Goal: Communication & Community: Answer question/provide support

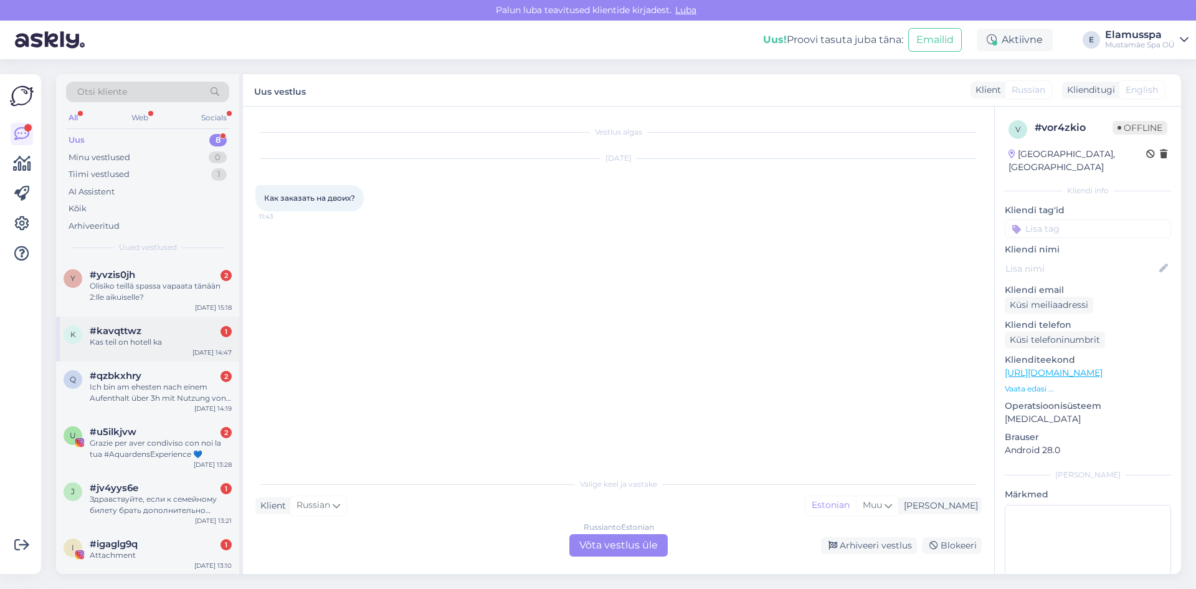
click at [184, 348] on div "k #kavqttwz 1 Kas teil on hotell ka [DATE] 14:47" at bounding box center [147, 338] width 183 height 45
click at [612, 541] on div "Estonian to Estonian Võta vestlus üle" at bounding box center [618, 545] width 98 height 22
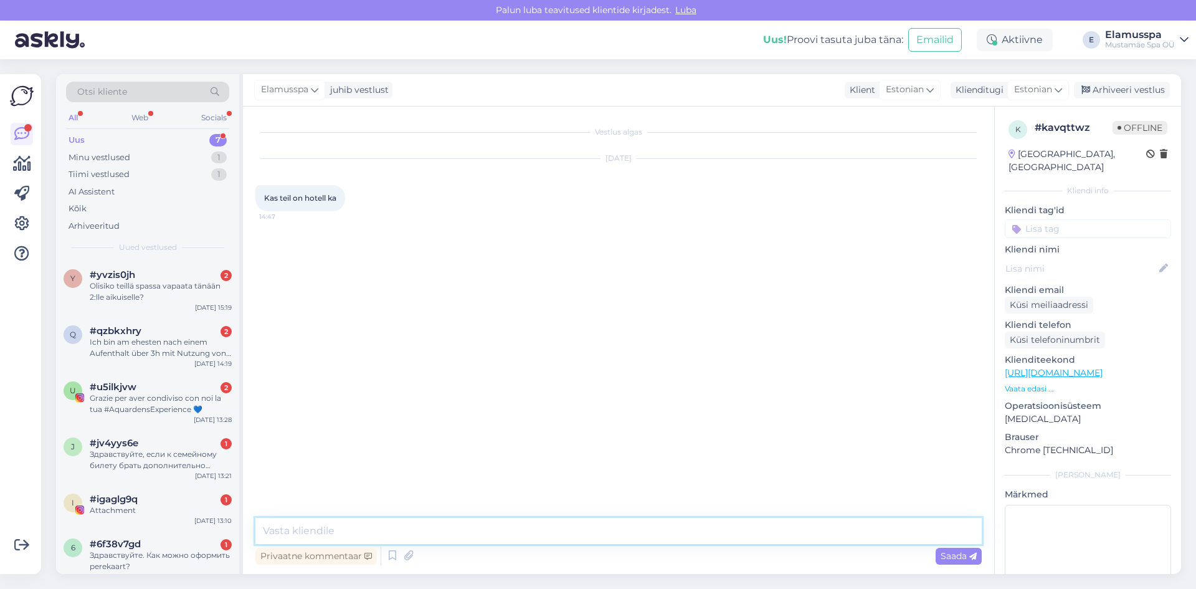
click at [465, 521] on textarea at bounding box center [618, 531] width 726 height 26
type textarea "Tere, kahjuks ei ole"
click at [140, 518] on div "i #igaglg9q 1 Attachment [DATE] 13:10" at bounding box center [147, 507] width 183 height 45
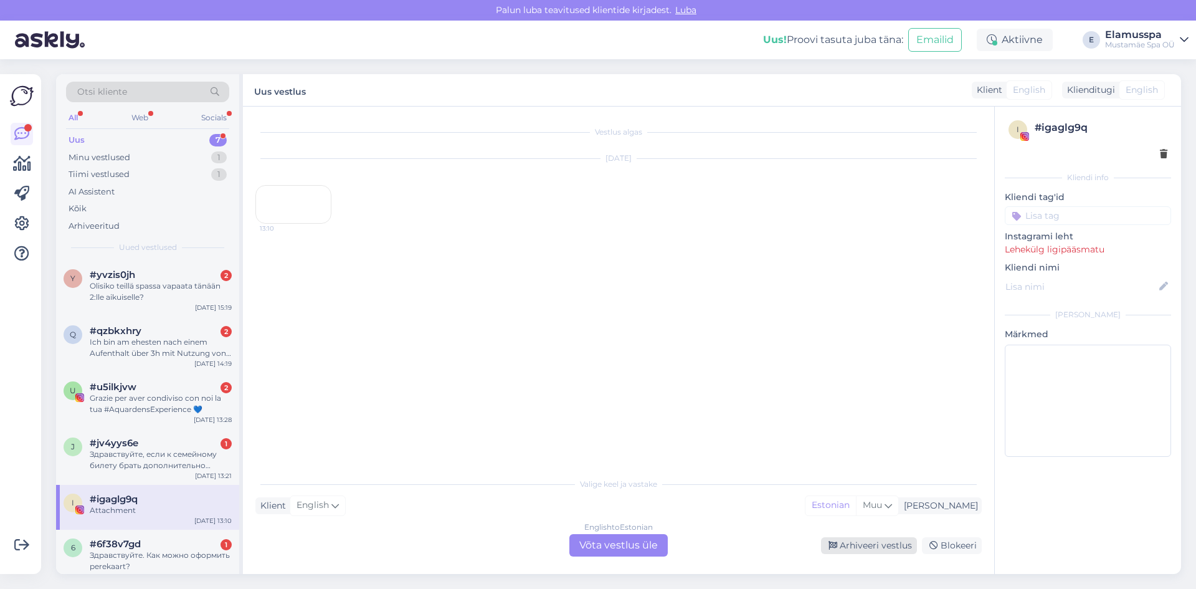
click at [880, 541] on div "Arhiveeri vestlus" at bounding box center [869, 545] width 96 height 17
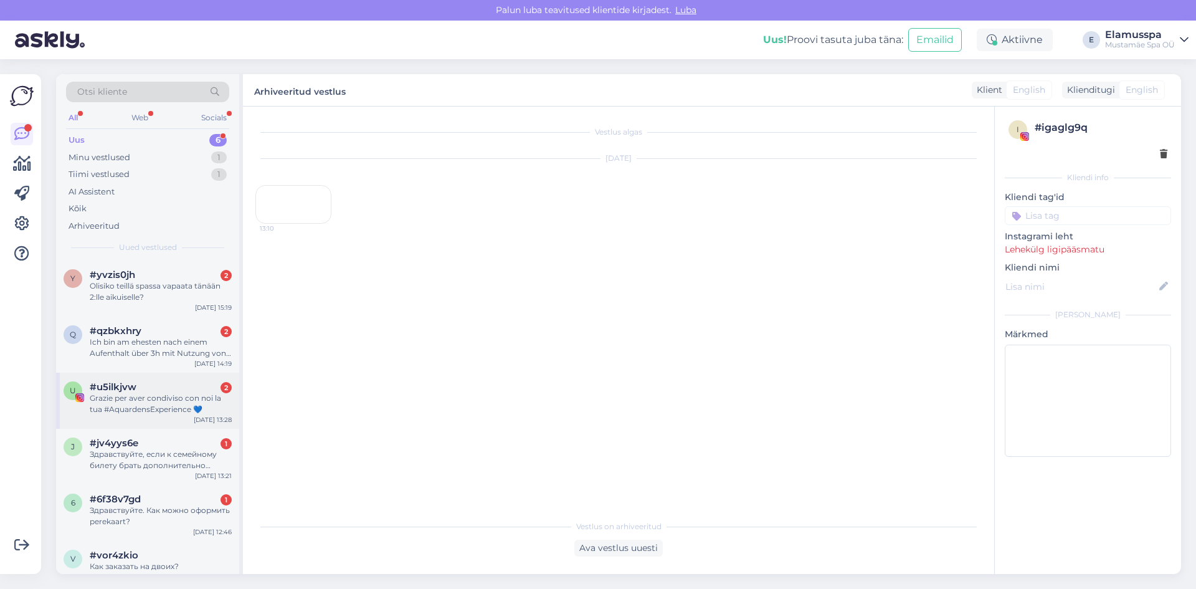
click at [205, 404] on div "Grazie per aver condiviso con noi la tua #AquardensExperience 💙" at bounding box center [161, 403] width 142 height 22
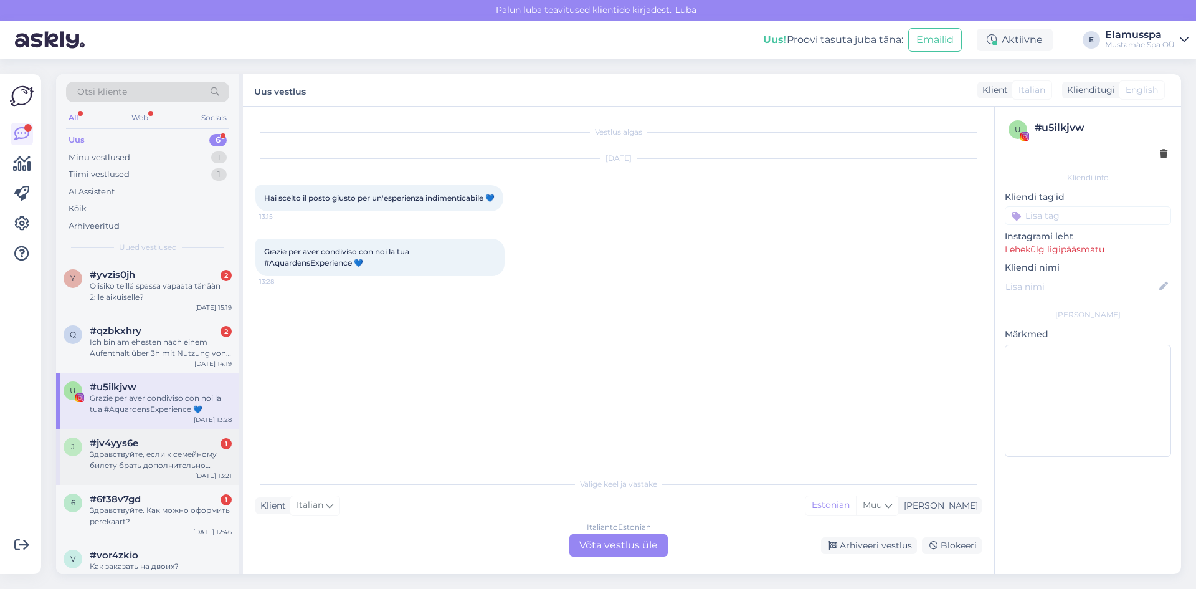
click at [172, 467] on div "Здравствуйте, если к семейному билету брать дополнительно детский, какая будет …" at bounding box center [161, 459] width 142 height 22
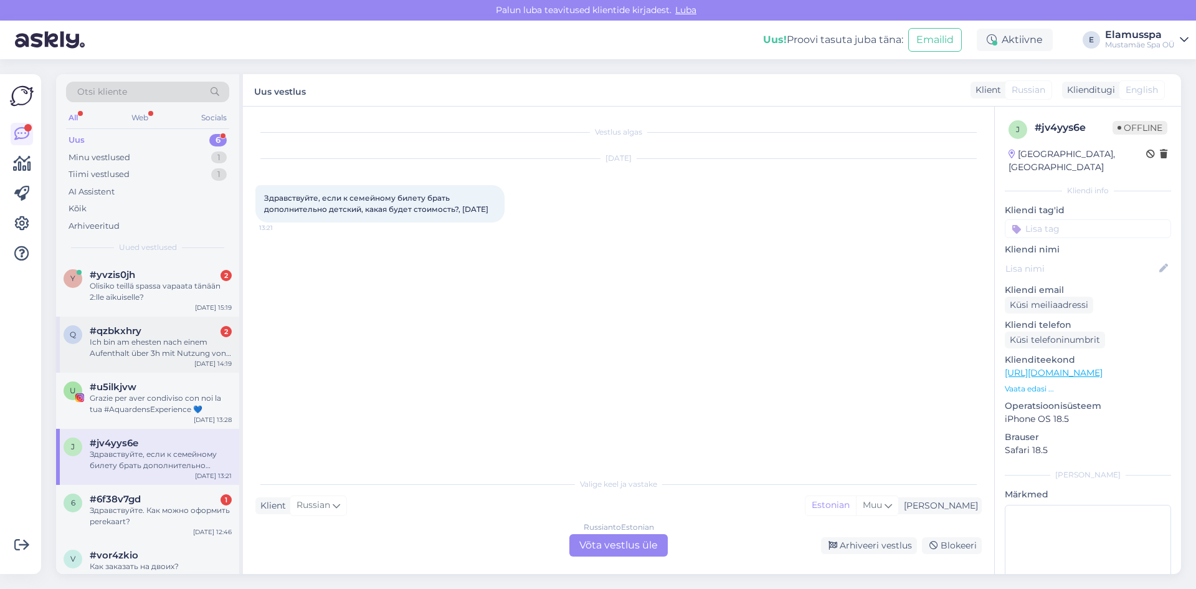
scroll to position [12, 0]
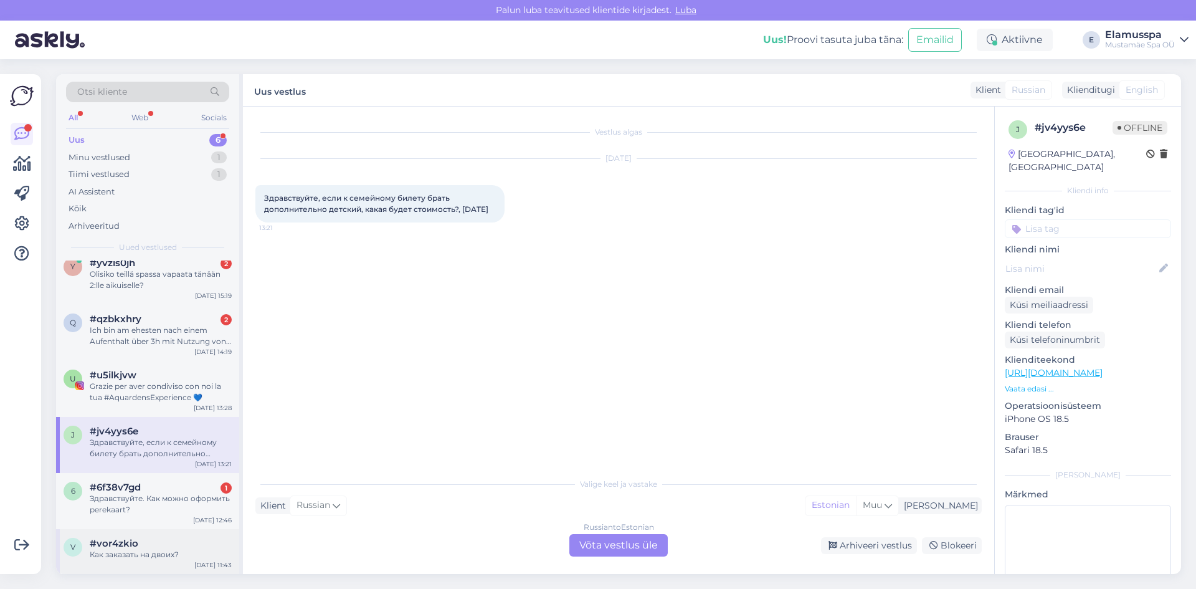
click at [178, 554] on div "Как заказать на двоих?" at bounding box center [161, 554] width 142 height 11
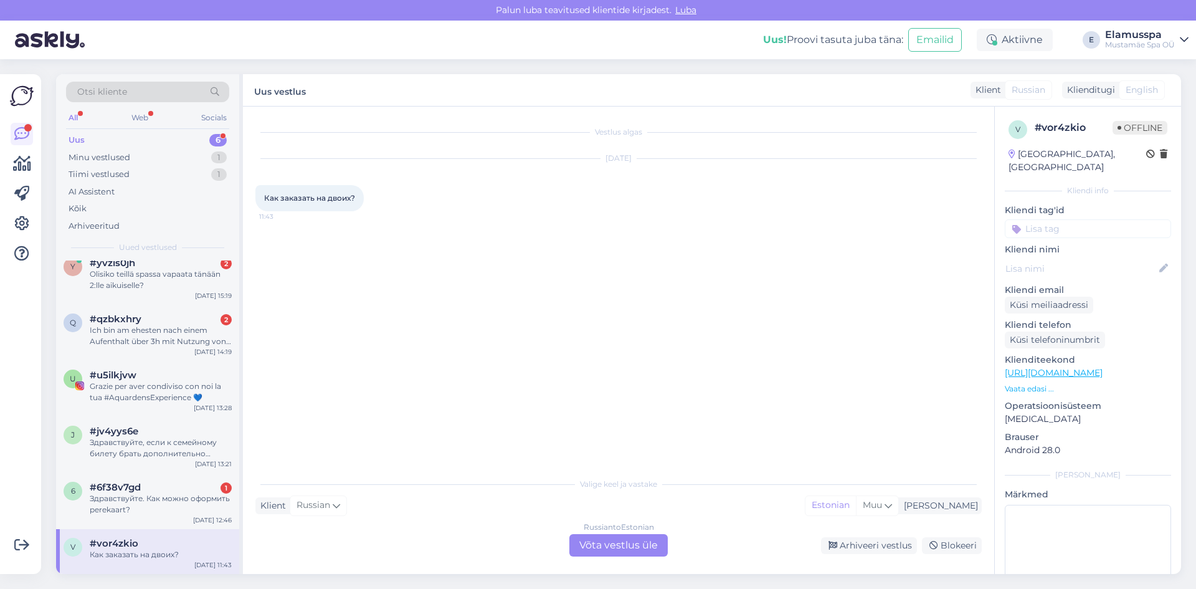
click at [645, 539] on div "Russian to Estonian Võta vestlus üle" at bounding box center [618, 545] width 98 height 22
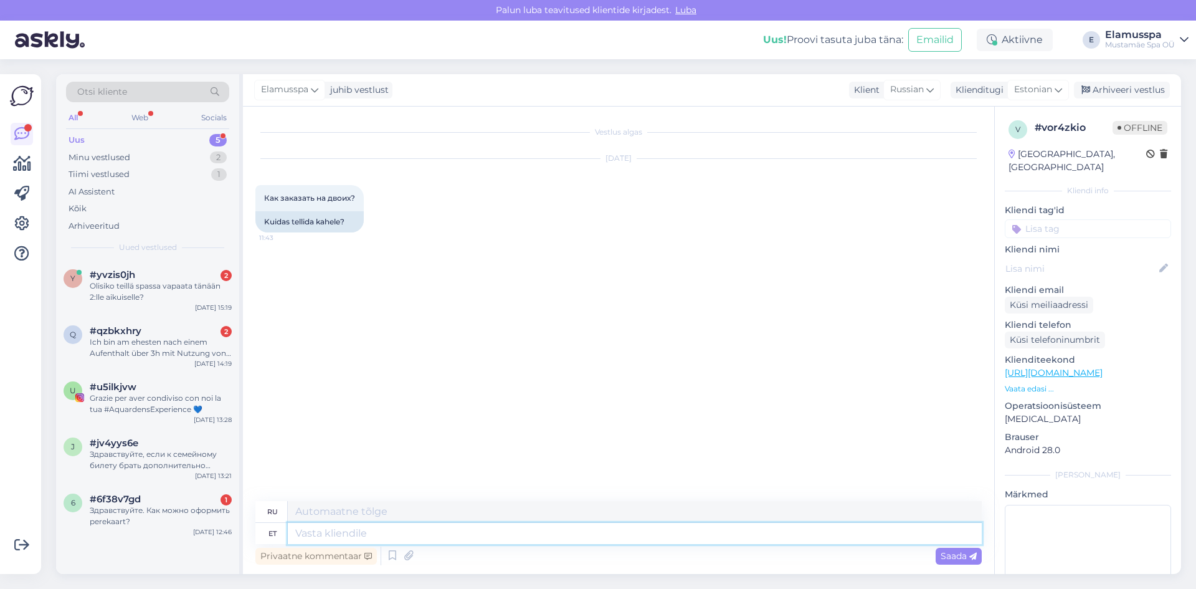
click at [502, 543] on textarea at bounding box center [635, 533] width 694 height 21
type textarea "Здравствуйте, чт"
type textarea "Привет,"
type textarea "Здравствуйте, что име"
type textarea "Здравствуйте, что"
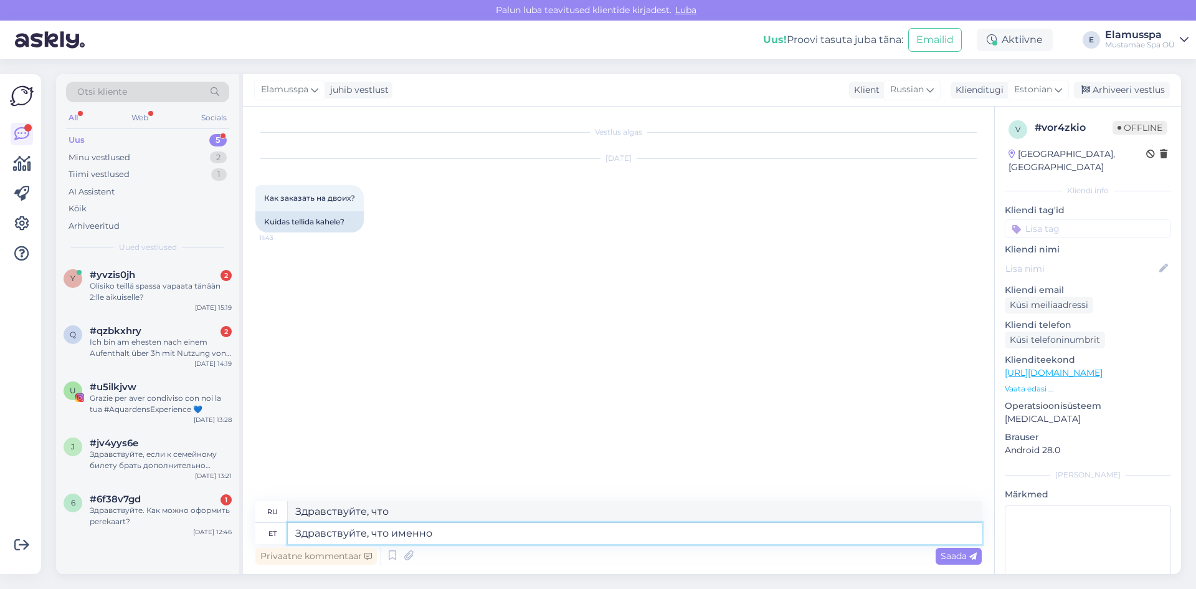
type textarea "Здравствуйте, что именно?"
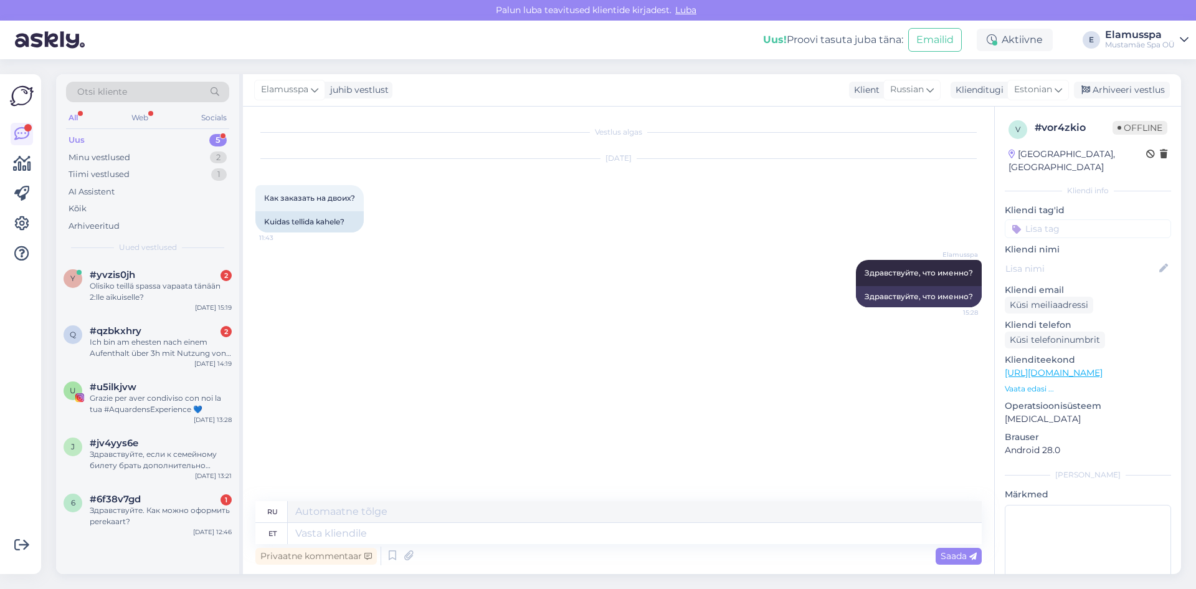
click at [1114, 81] on div "Elamusspa juhib vestlust Klient [DEMOGRAPHIC_DATA] Klienditugi Estonian Arhivee…" at bounding box center [712, 90] width 938 height 32
click at [1112, 86] on div "Arhiveeri vestlus" at bounding box center [1122, 90] width 96 height 17
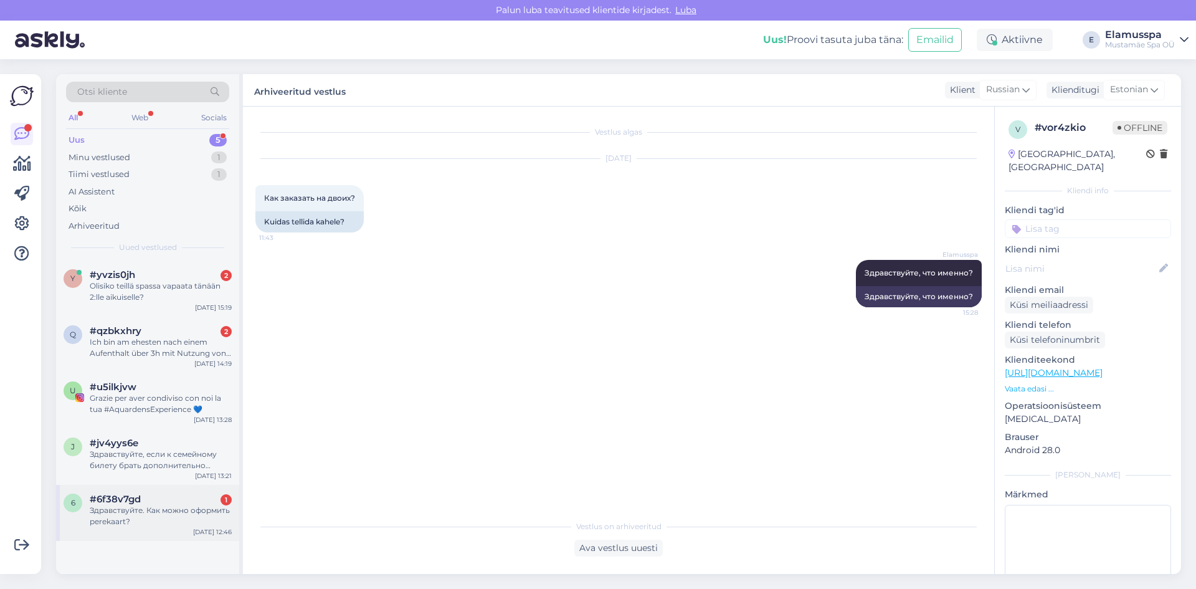
click at [188, 492] on div "6 #6f38v7gd 1 Здравствуйте. Как можно оформить perekaart? [DATE] 12:46" at bounding box center [147, 513] width 183 height 56
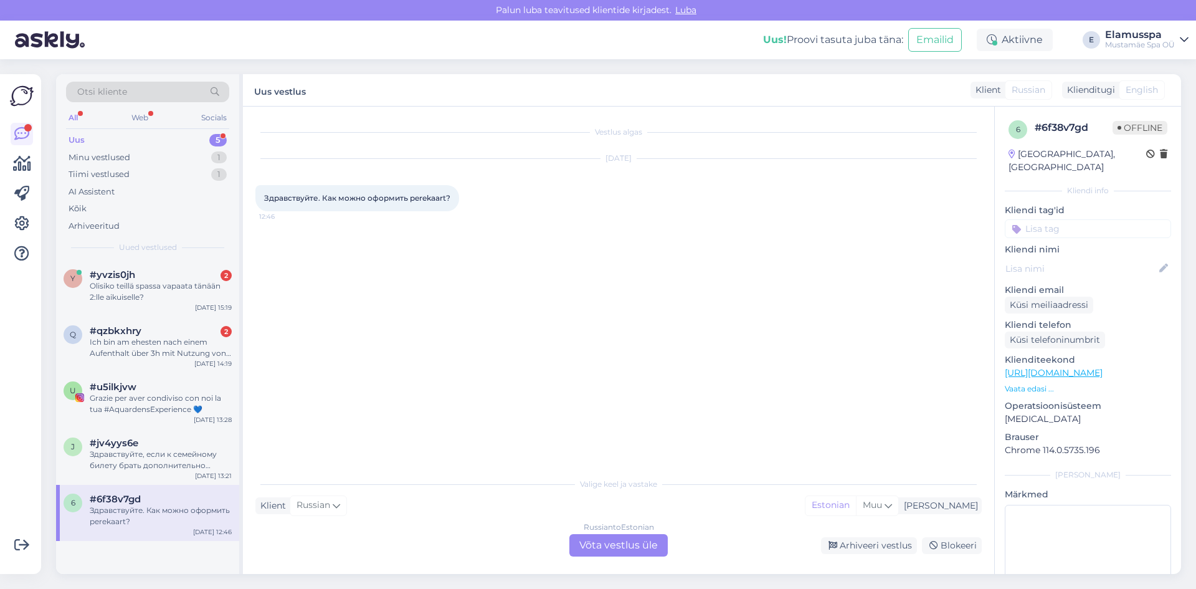
click at [589, 551] on div "Russian to Estonian Võta vestlus üle" at bounding box center [618, 545] width 98 height 22
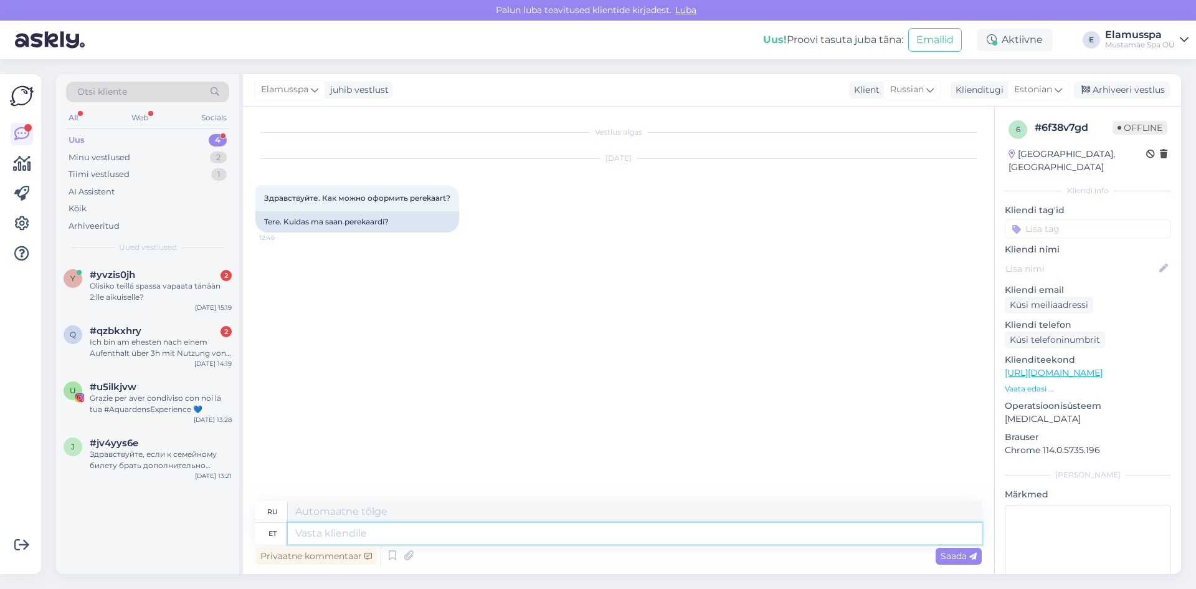
click at [495, 534] on textarea at bounding box center [635, 533] width 694 height 21
type textarea "Здравствуйте,"
type textarea "Привет,"
type textarea "Здравствуйте, мы"
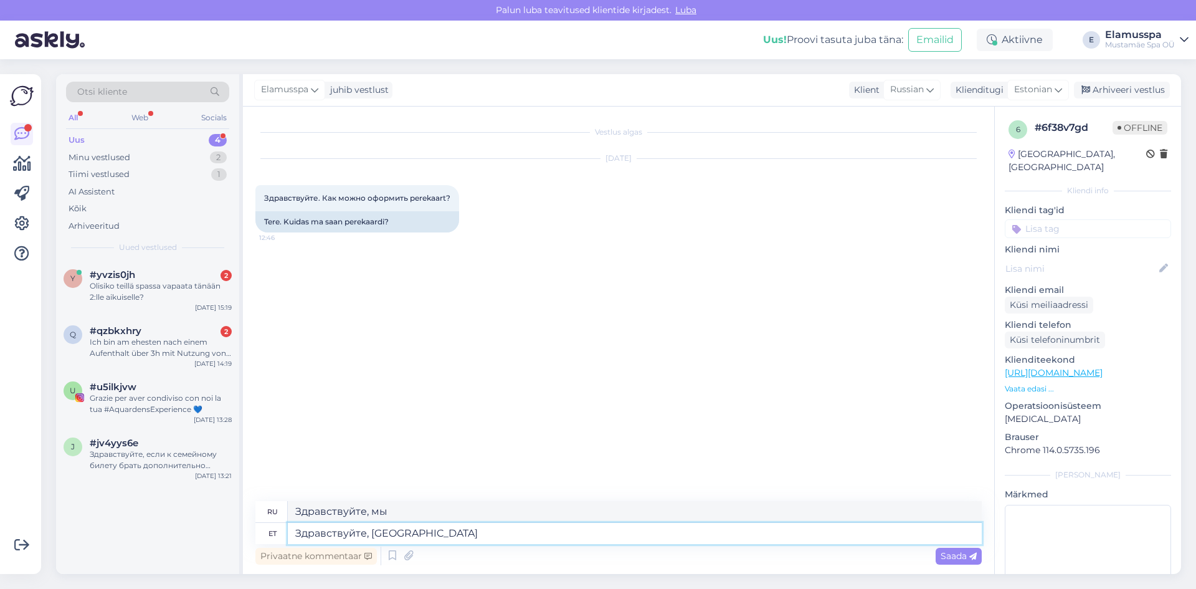
type textarea "Здравствуйте,"
type textarea "Привет,"
type textarea "Здравствуйте, в г"
type textarea "Привет, в"
type textarea "Здравствуйте, в гос. уч"
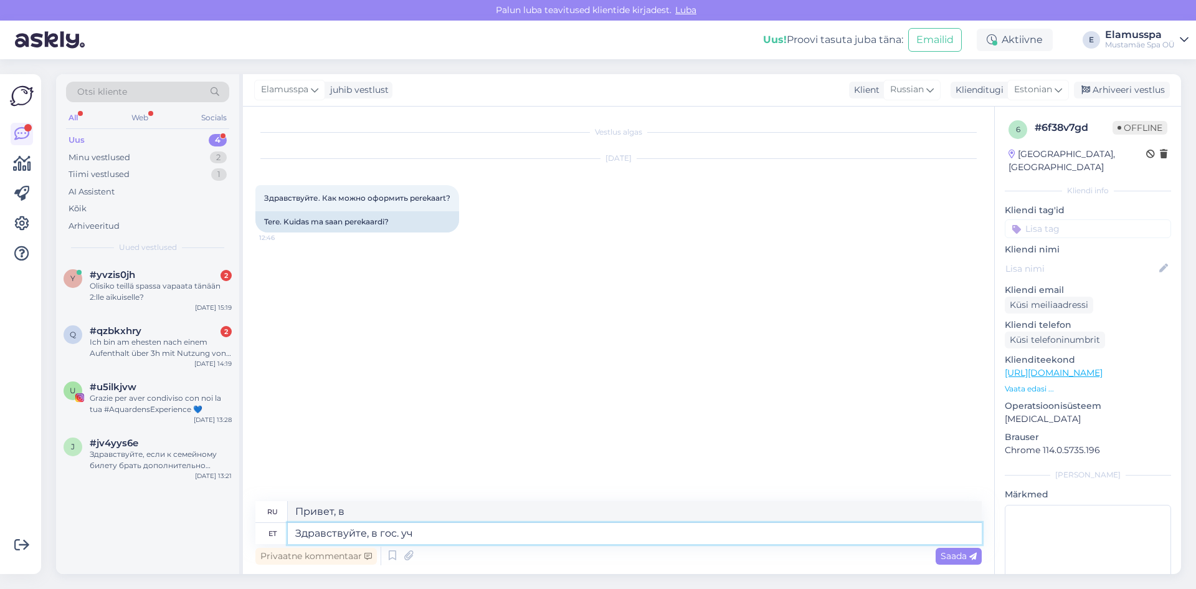
type textarea "Здравствуйте, в гос."
type textarea "Здравствуйте, в гос. учереждении."
type textarea "Здравствуйте, в гос. учереждения."
click at [508, 500] on div "Vestlus algas [DATE] Здравствуйте. Как можно оформить perekaart? 12:46 Tere. Ku…" at bounding box center [618, 340] width 751 height 467
click at [506, 514] on textarea "Здравствуйте, в гос. учереждения." at bounding box center [635, 511] width 694 height 21
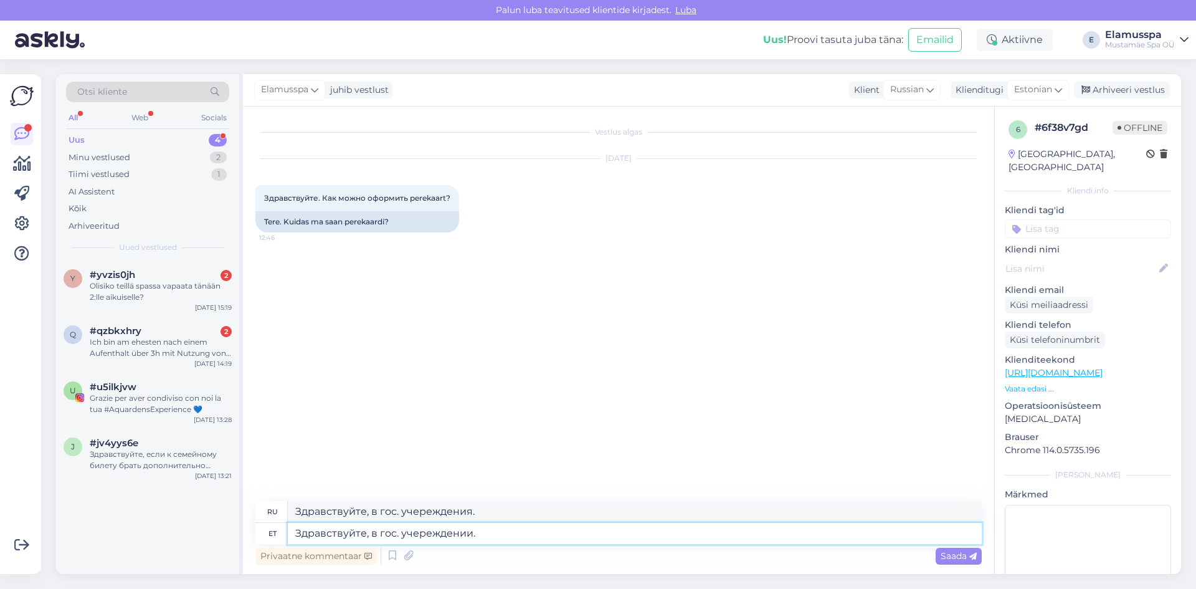
click at [500, 533] on textarea "Здравствуйте, в гос. учереждении." at bounding box center [635, 533] width 694 height 21
drag, startPoint x: 500, startPoint y: 533, endPoint x: 374, endPoint y: 539, distance: 125.3
click at [374, 539] on textarea "Здравствуйте, в гос. учереждении." at bounding box center [635, 533] width 694 height 21
type textarea "Здравствуйте, [GEOGRAPHIC_DATA]"
type textarea "Привет,"
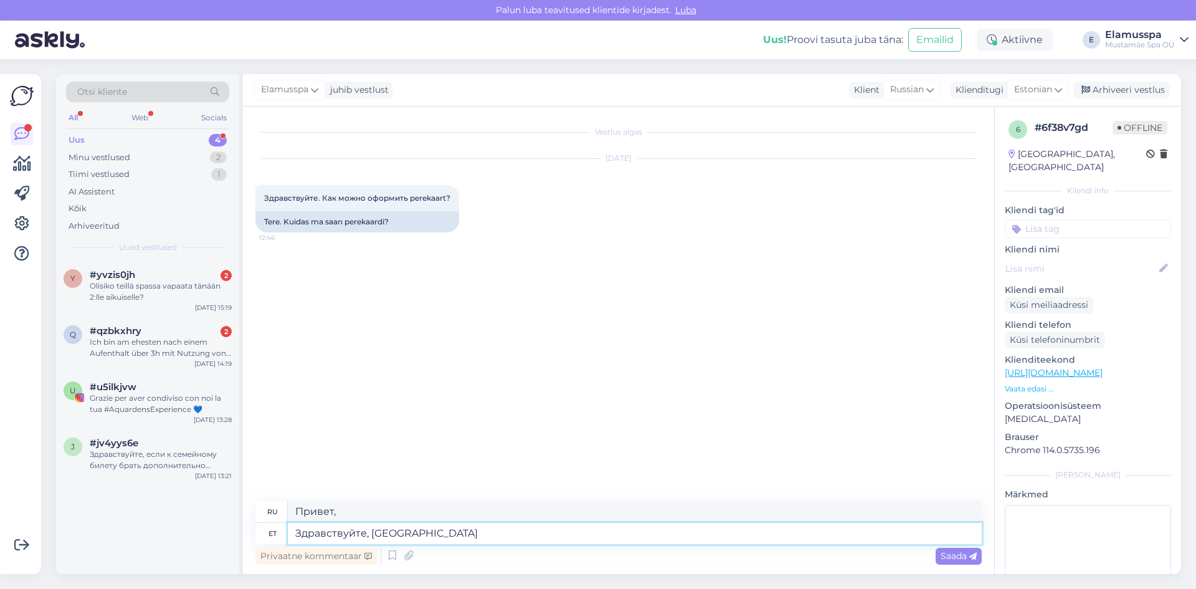
type textarea "Здравствуйте, мфы н"
type textarea "Здравствуйте, [GEOGRAPHIC_DATA]"
type textarea "Здравствуйте, мы н"
type textarea "Здравствуйте, мы"
type textarea "Здравствуйте, мы не оф"
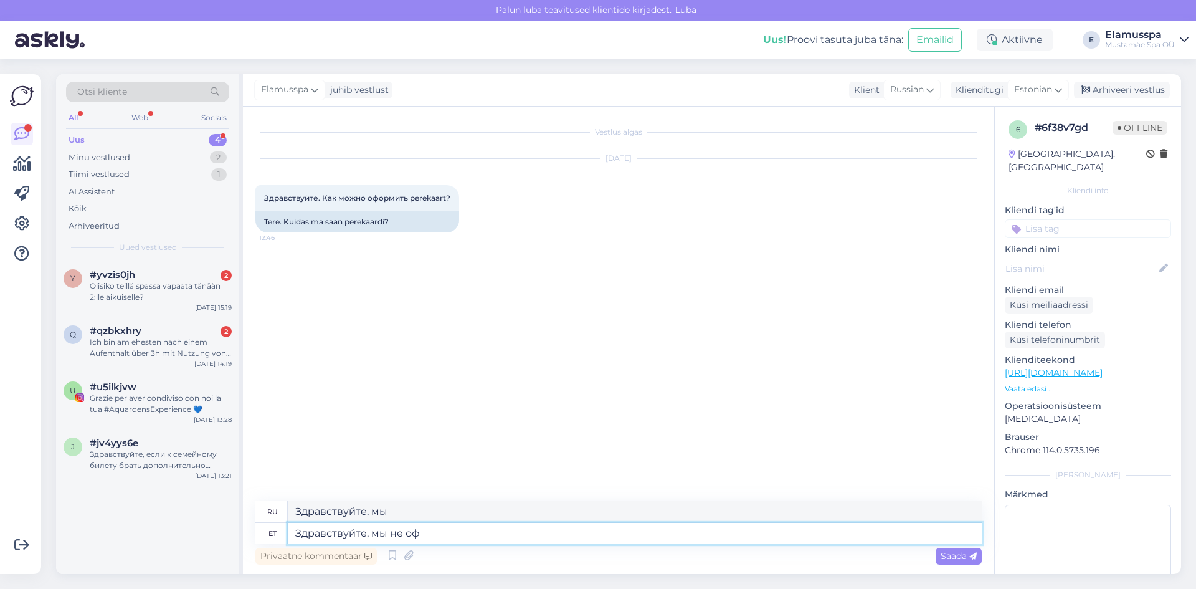
type textarea "Здравствуйте, мы не"
type textarea "Здравствуйте, мы не офор"
type textarea "Здравствуйте, мы не оформляем [PERSON_NAME]"
type textarea "Здравствуйте, мы не организуем"
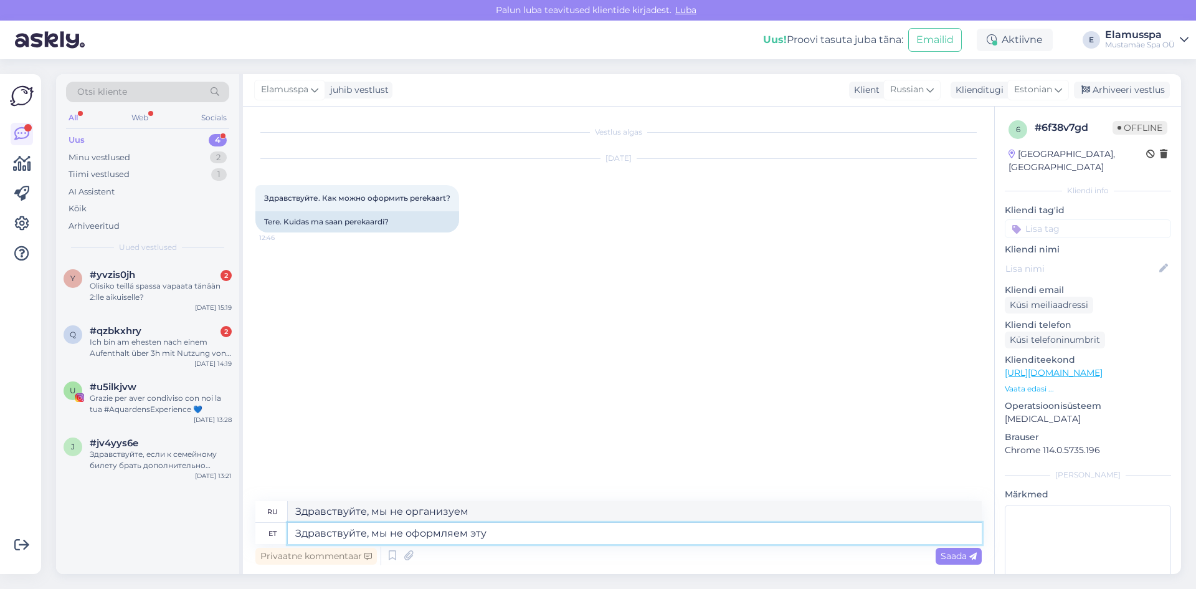
type textarea "Здравствуйте, мы не оформляем эту к"
type textarea "Здравствуйте, мы не проектируем это."
type textarea "Здравствуйте, мы не оформляем эту карту, ну"
type textarea "Здравствуйте, мы не выдаем эту карту,"
type textarea "Здравствуйте, мы не оформляем эту карту, нужно см"
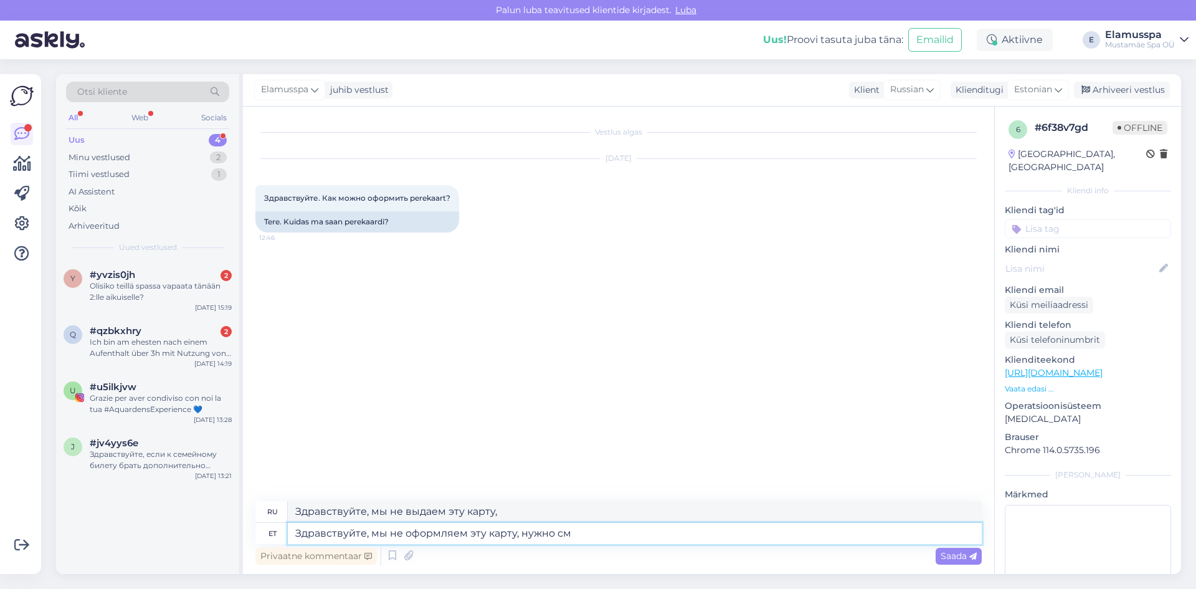
type textarea "Здравствуйте, мы не выдаем эту карту, она необходима"
type textarea "Здравствуйте, мы не оформляем эту карту, нужно смотреть в"
type textarea "Привет, мы не делаем эту карту, вам нужно посмотреть ее."
type textarea "Здравствуйте, мы не оформляем эту карту, нужно смотреть в и"
type textarea "Здравствуйте, мы не делаем эту карту, вам нужно на нее посмотреть."
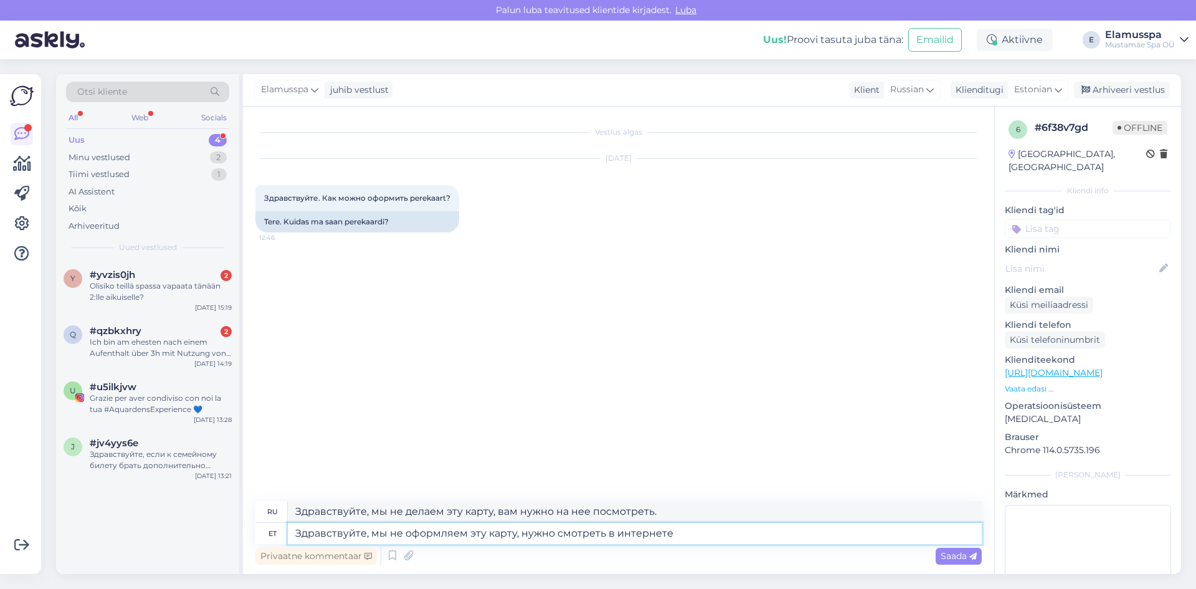
type textarea "Здравствуйте, мы не оформляем эту карту, нужно смотреть в интернете."
type textarea "Здравствуйте, мы не делаем эту карту, вам нужно посмотреть ее онлайн."
click at [473, 541] on textarea "Здравствуйте, мы не оформляем эту карту, нужно смотреть в интернете." at bounding box center [635, 533] width 694 height 21
click at [700, 531] on textarea "Здравствуйте, мы не оформляем эту карту, нужно смотреть в интернете." at bounding box center [635, 533] width 694 height 21
type textarea "Здравствуйте, мы не оформляем эту карту, нужно смотреть в интернете."
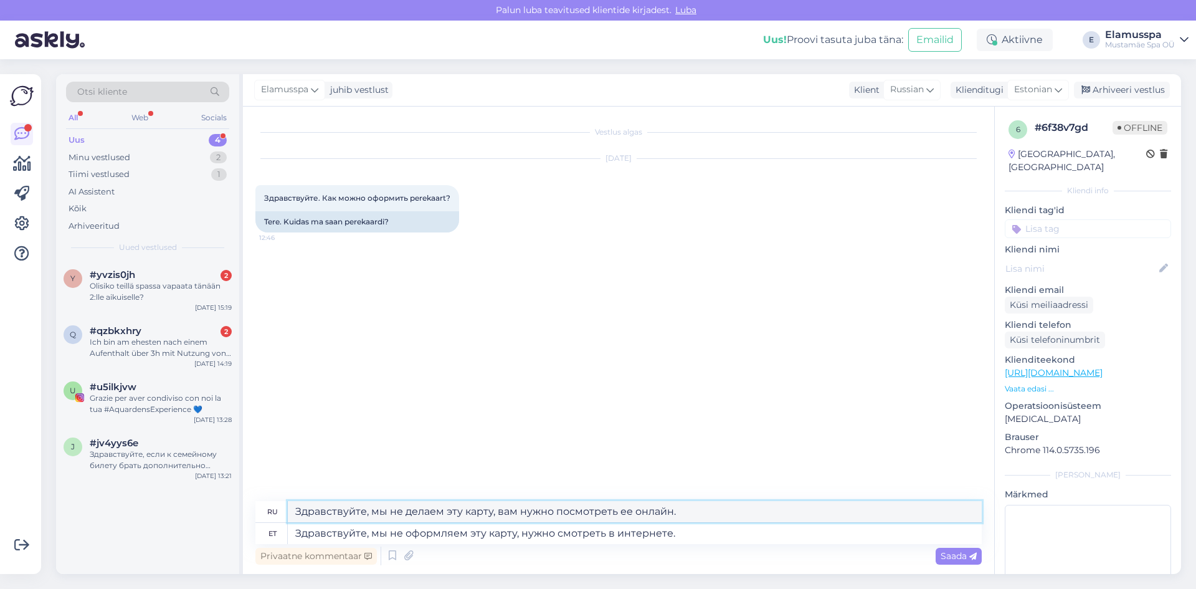
drag, startPoint x: 706, startPoint y: 515, endPoint x: 0, endPoint y: 446, distance: 709.7
click at [0, 446] on div "Võimalused Veendu, et Askly loob sulle väärtust. Sulge Ühenda FB ja IG sõnumid …" at bounding box center [598, 323] width 1196 height 529
paste textarea "формляем эту карту, нужно смотреть в интернете"
type textarea "Здравствуйте, мы не оформляем эту карту, нужно смотреть в интернете."
click at [973, 556] on icon at bounding box center [972, 556] width 7 height 7
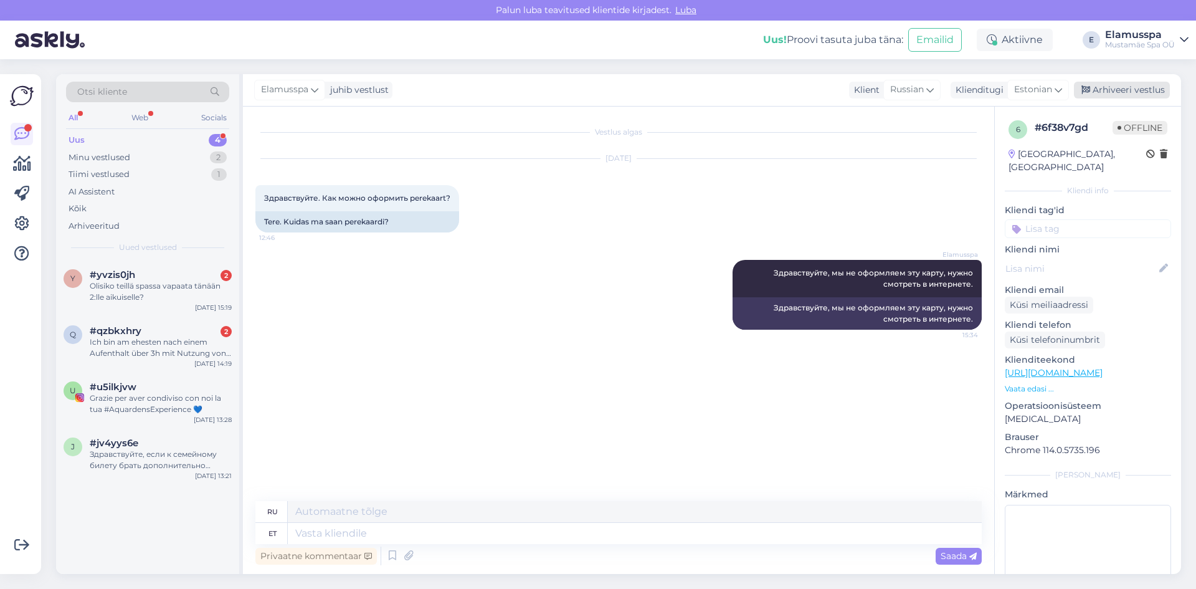
click at [1112, 93] on div "Arhiveeri vestlus" at bounding box center [1122, 90] width 96 height 17
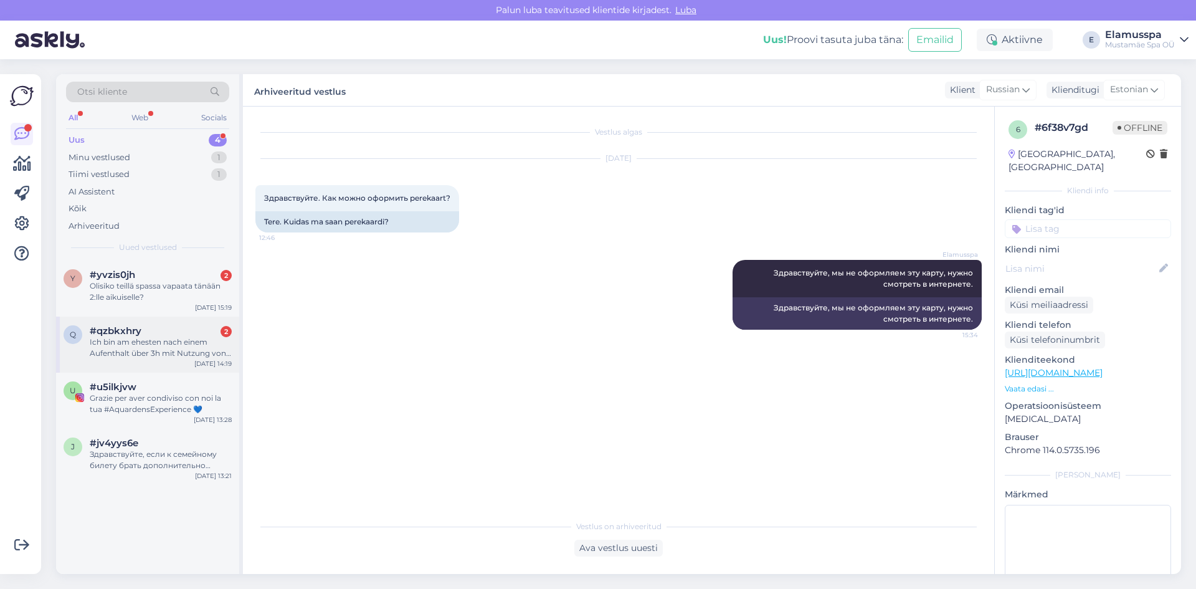
click at [181, 338] on div "Ich bin am ehesten nach einem Aufenthalt über 3h mit Nutzung von Sauna und Whir…" at bounding box center [161, 347] width 142 height 22
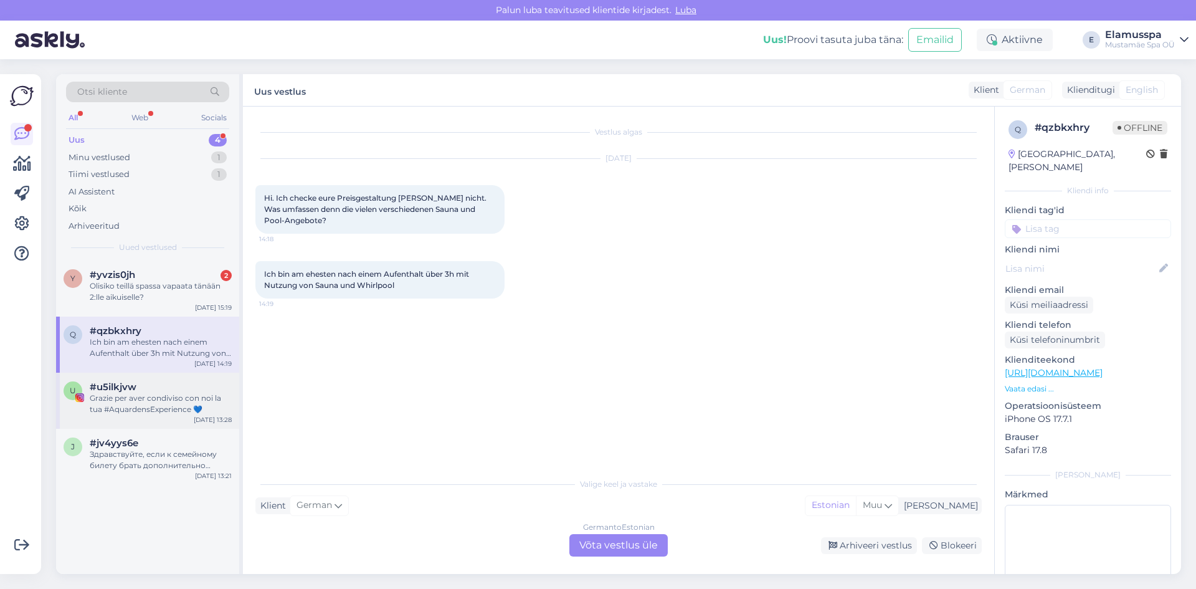
click at [174, 407] on div "Grazie per aver condiviso con noi la tua #AquardensExperience 💙" at bounding box center [161, 403] width 142 height 22
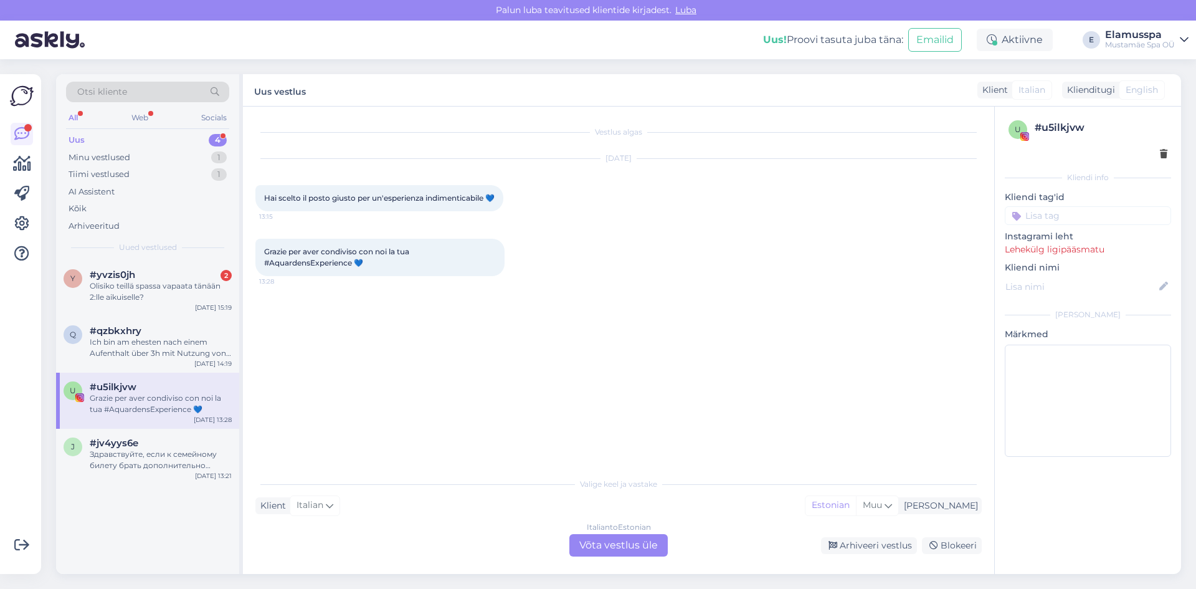
click at [611, 550] on div "Italian to Estonian Võta vestlus üle" at bounding box center [618, 545] width 98 height 22
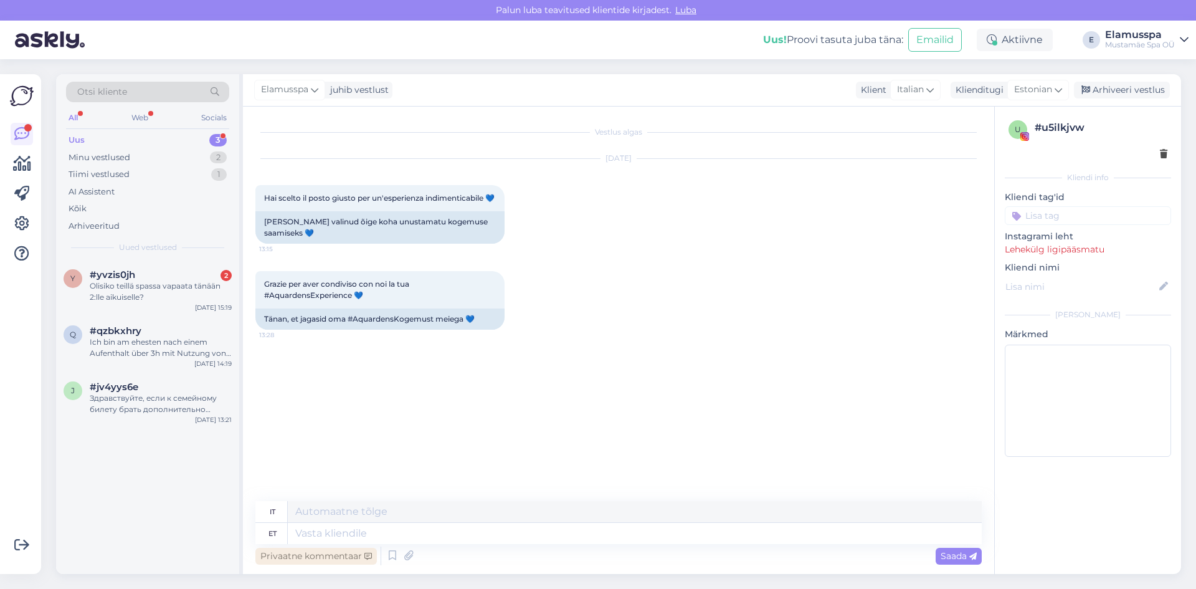
click at [316, 548] on div "Privaatne kommentaar" at bounding box center [315, 556] width 121 height 17
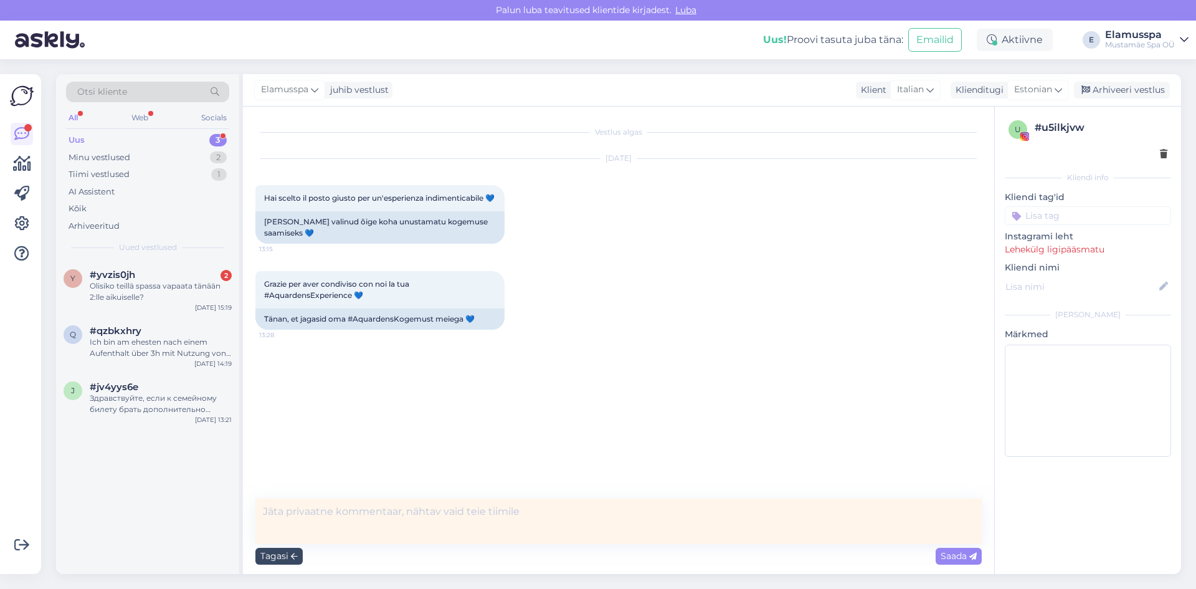
click at [280, 557] on div "Tagasi" at bounding box center [278, 556] width 47 height 17
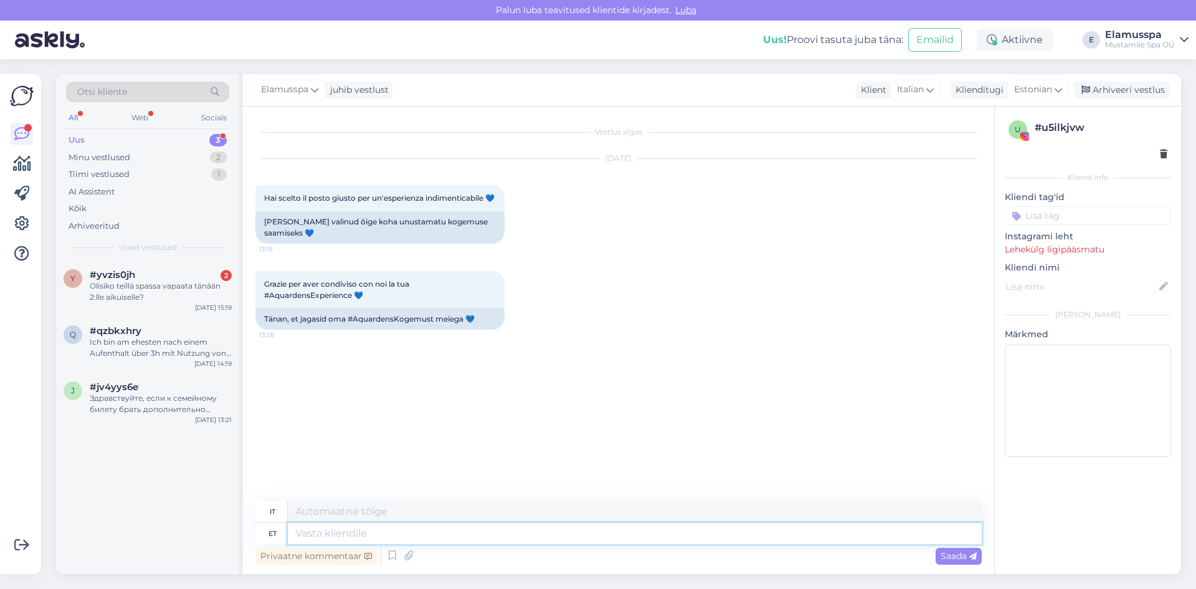
click at [311, 534] on textarea at bounding box center [635, 533] width 694 height 21
type textarea "Aitäh!"
click at [366, 399] on div "Vestlus algas [DATE] Hai scelto il posto giusto per un'esperienza indimenticabi…" at bounding box center [624, 304] width 738 height 371
type textarea "Grazie!"
click at [963, 559] on span "Saada" at bounding box center [959, 555] width 36 height 11
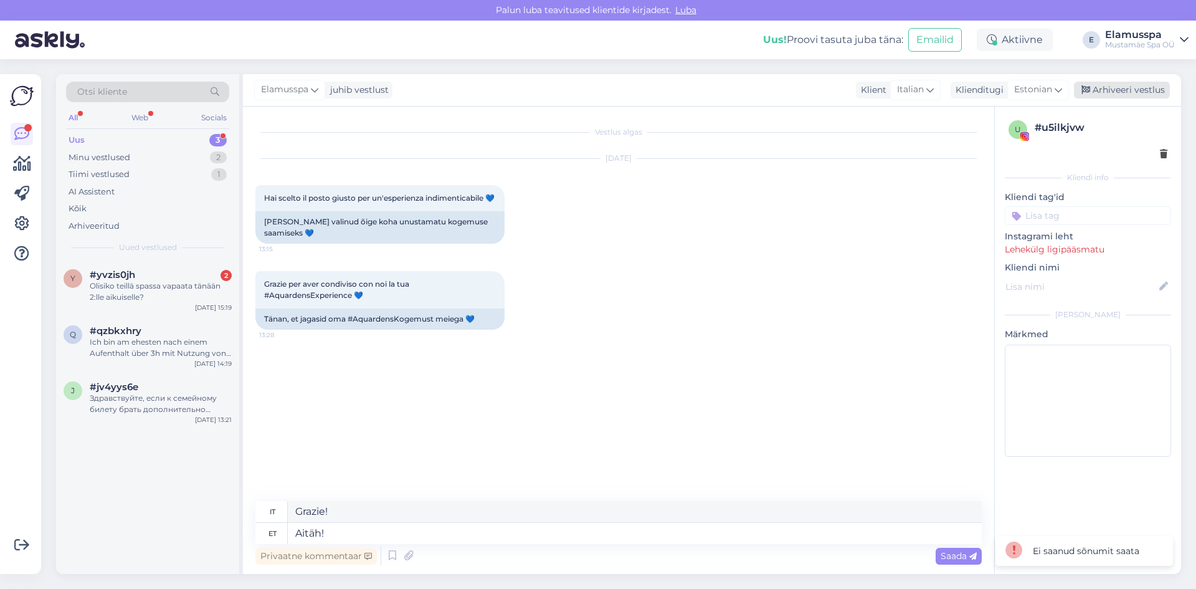
click at [1107, 95] on div "Arhiveeri vestlus" at bounding box center [1122, 90] width 96 height 17
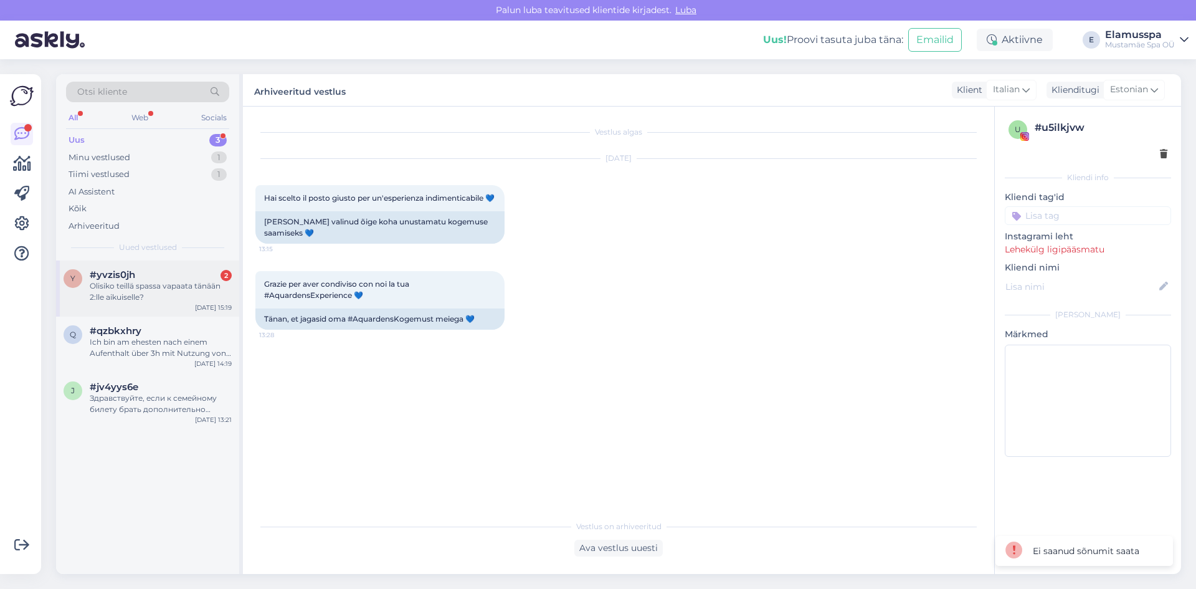
click at [133, 284] on div "Olisiko teillä spassa vapaata tänään 2:lle aikuiselle?" at bounding box center [161, 291] width 142 height 22
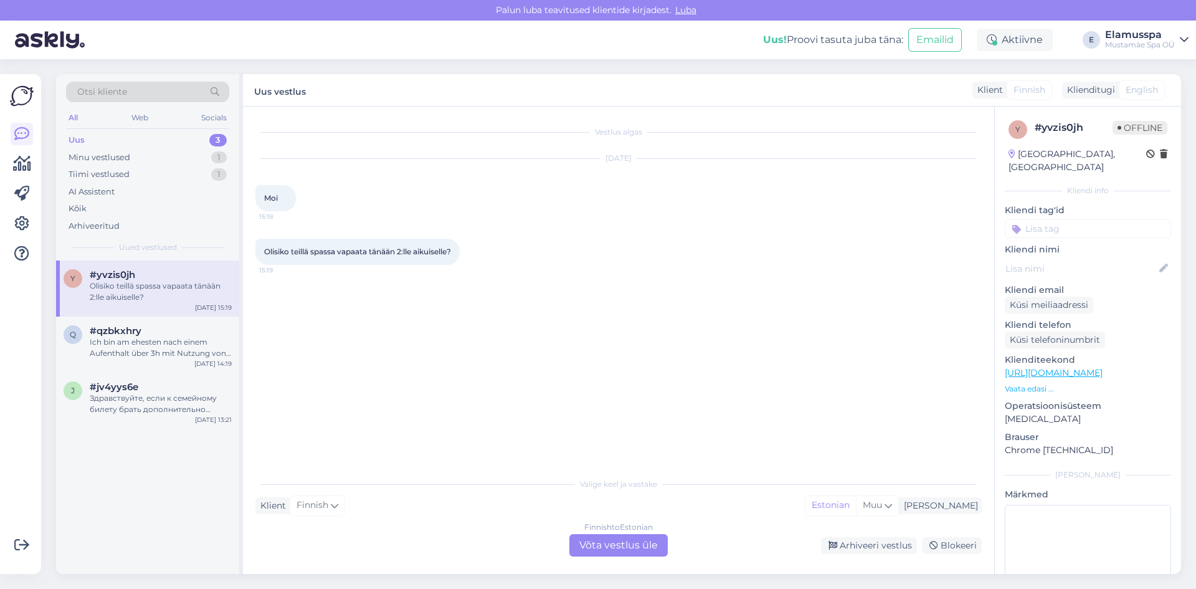
click at [606, 548] on div "Finnish to Estonian Võta vestlus üle" at bounding box center [618, 545] width 98 height 22
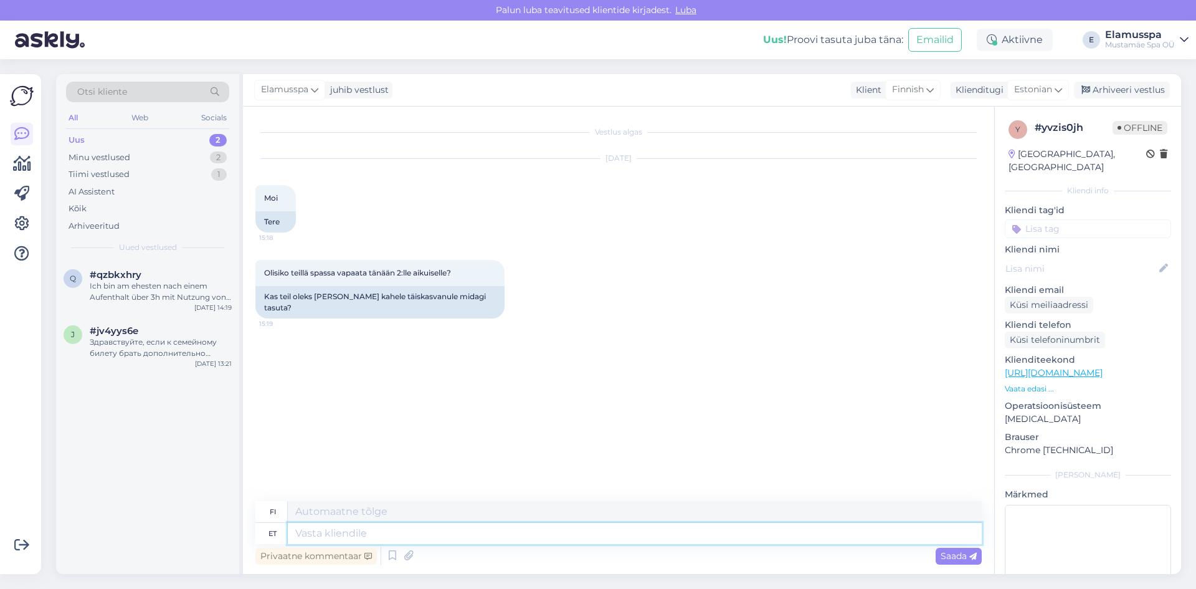
click at [339, 532] on textarea at bounding box center [635, 533] width 694 height 21
click at [339, 533] on textarea at bounding box center [635, 533] width 694 height 21
type textarea "Tere,"
type textarea "Hei"
type textarea "Tere, ku"
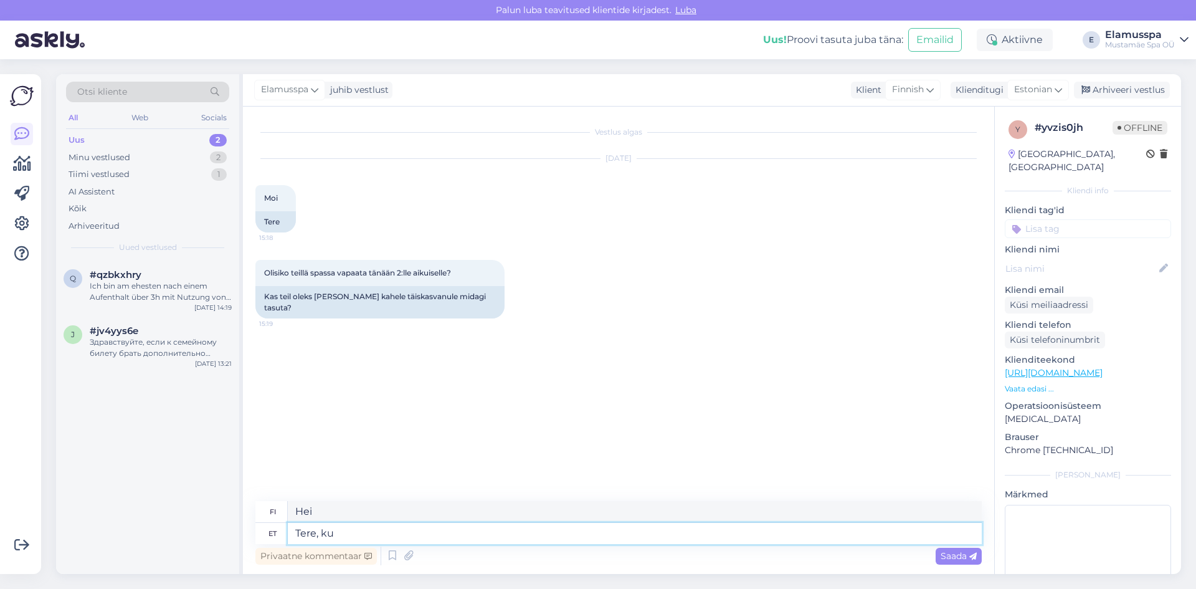
type textarea "Hei,"
type textarea "Tere, [PERSON_NAME]"
type textarea "[PERSON_NAME]"
type textarea "Tere, kui lähete 2"
type textarea "Hei, kun menet."
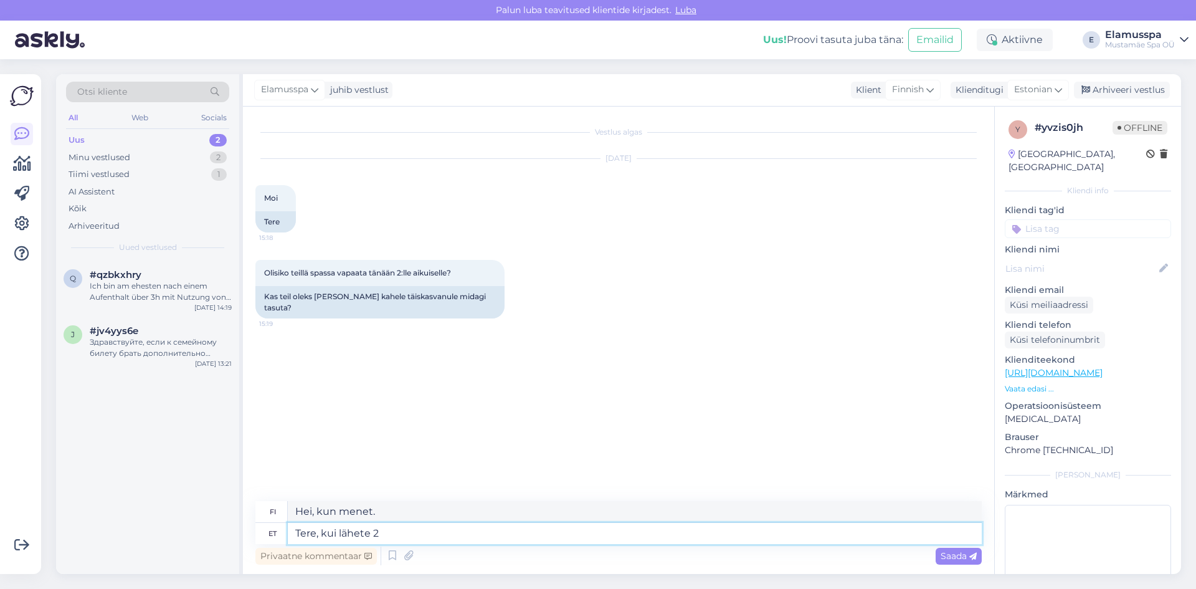
type textarea "Tere, kui lähete 21"
type textarea "Hei, kun menet 21:een"
type textarea "Tere, kui lähete 21+ s"
type textarea "Hei, [PERSON_NAME] olet yli 21-vuotias"
type textarea "Tere, kui lähete 21+ spaasse si"
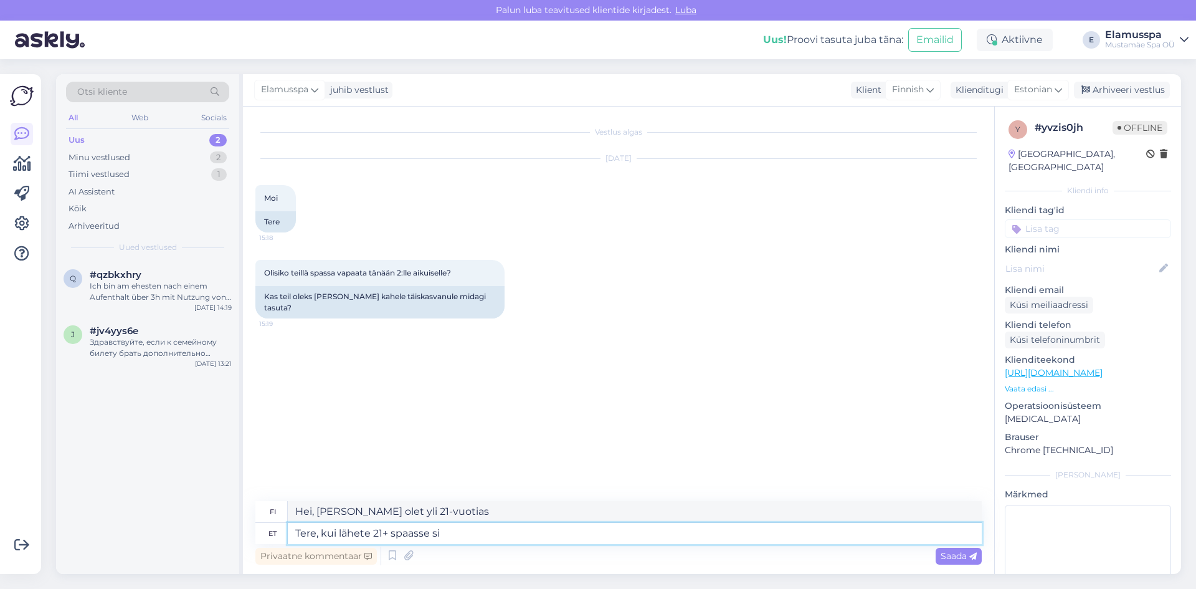
type textarea "Hei, [PERSON_NAME] yli 21-vuotiaille tarkoitetulle kylpylälle"
type textarea "Tere, kui lähete 21+ spaasse siis s"
type textarea "Hei, [PERSON_NAME] yli 21-vuotiaille tarkoitettuun kylpylään"
type textarea "Tere, kui lähete 21+ spaasse siis saate"
type textarea "Hei, [PERSON_NAME] yli 21-vuotiaille tarkoitettuun kylpylään, voit"
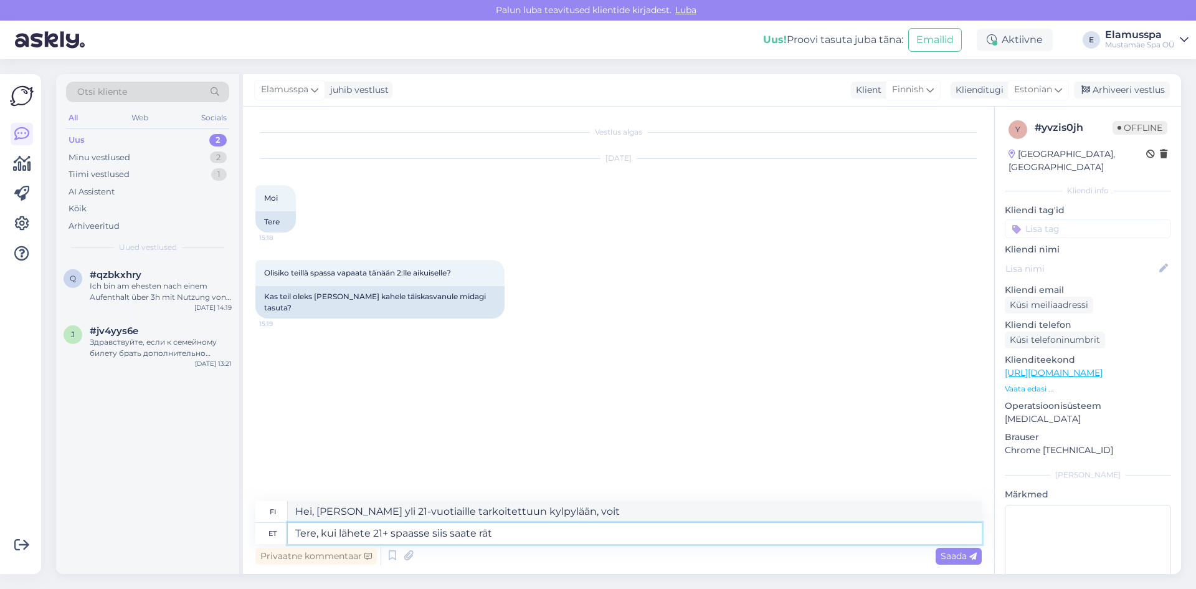
type textarea "Tere, kui lähete 21+ spaasse siis saate rätu"
type textarea "Hei, [PERSON_NAME] yli 21-vuotiaille tarkoitettuun kylpylään, saat"
type textarea "Tere, kui lähete 21+ spaasse siis saate rätiku ja k"
type textarea "[PERSON_NAME], [PERSON_NAME] 21+ -kylpylään, saat pyyhkeen."
type textarea "Tere, kui lähete 21+ spaasse siis saate rätiku ja ko"
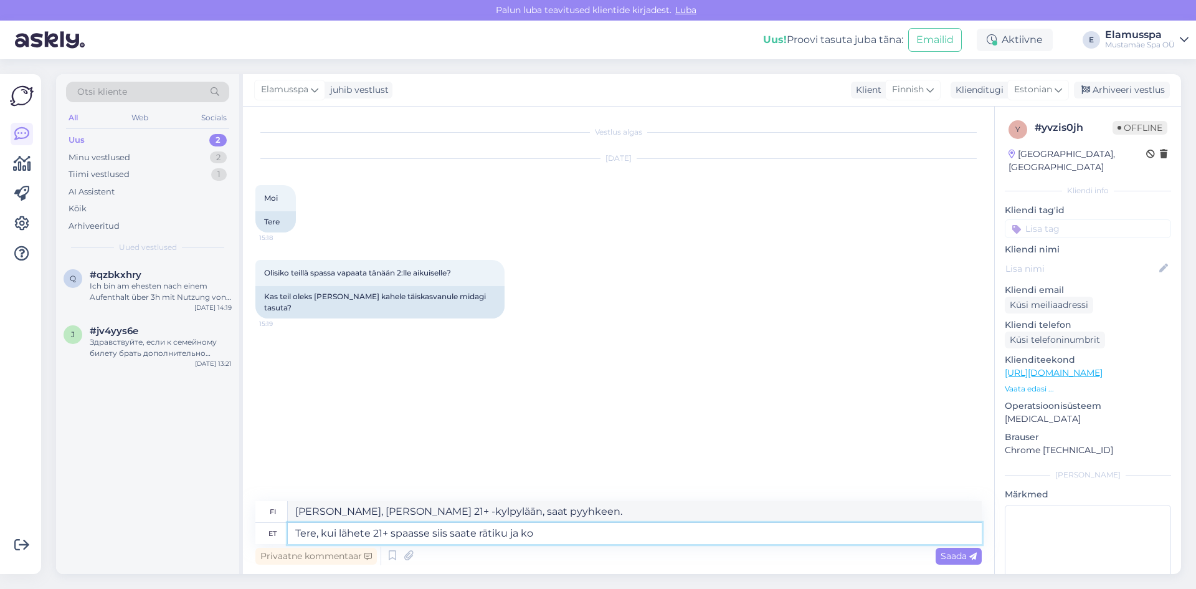
type textarea "[PERSON_NAME], [PERSON_NAME] 21+ -kylpylään, saat pyyhkeen ja"
type textarea "Tere, kui lähete 21+ spaasse siis saate rätiku ja homm"
type textarea "[PERSON_NAME], [PERSON_NAME] 21+ -kylpylään, saat pyyhkeen ja kylpytakin."
type textarea "Tere, kui lähete 21+ spaasse siis saate rätiku ja hommi"
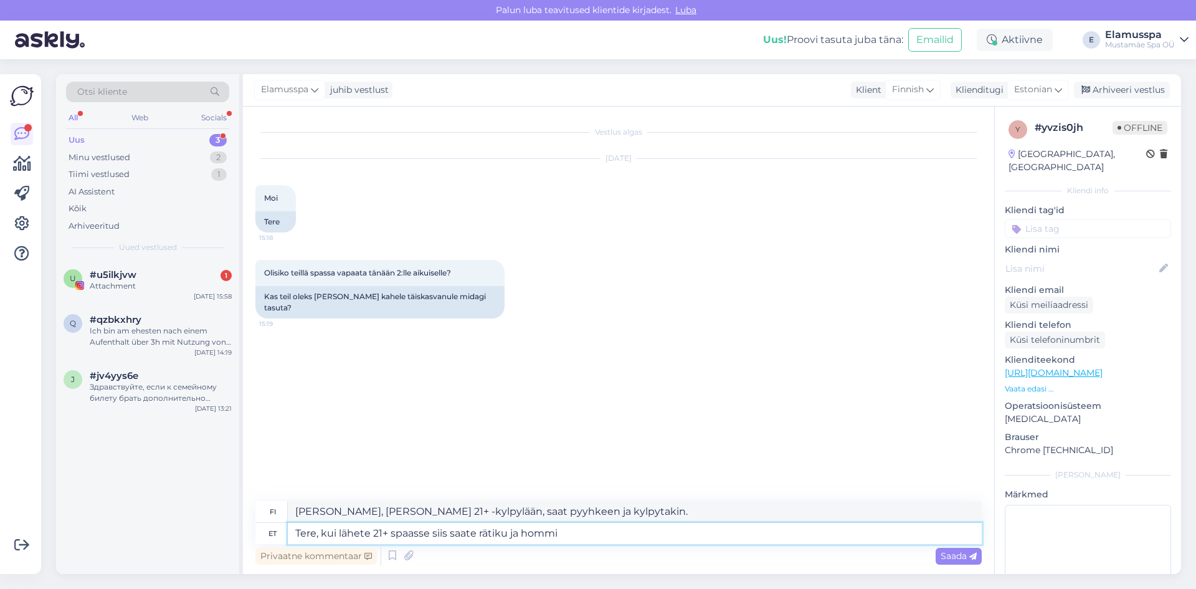
type textarea "Hei, [PERSON_NAME] 21+ -kylpylään, saat pyyhkeen ja kotihoitoon."
type textarea "Tere, kui lähete 21+ spaasse siis saate rätiku ja hommikumantli tas"
type textarea "[PERSON_NAME], [PERSON_NAME] 21+ -kylpylään, saat pyyhkeen ja kylpytakin."
type textarea "Tere, kui lähete 21+ spaasse siis saate rätiku ja hommikumantli tasuta."
type textarea "Hei, [PERSON_NAME] 21+ -kylpylään, saat pyyhkeen ja kylpytakin ilmaiseksi."
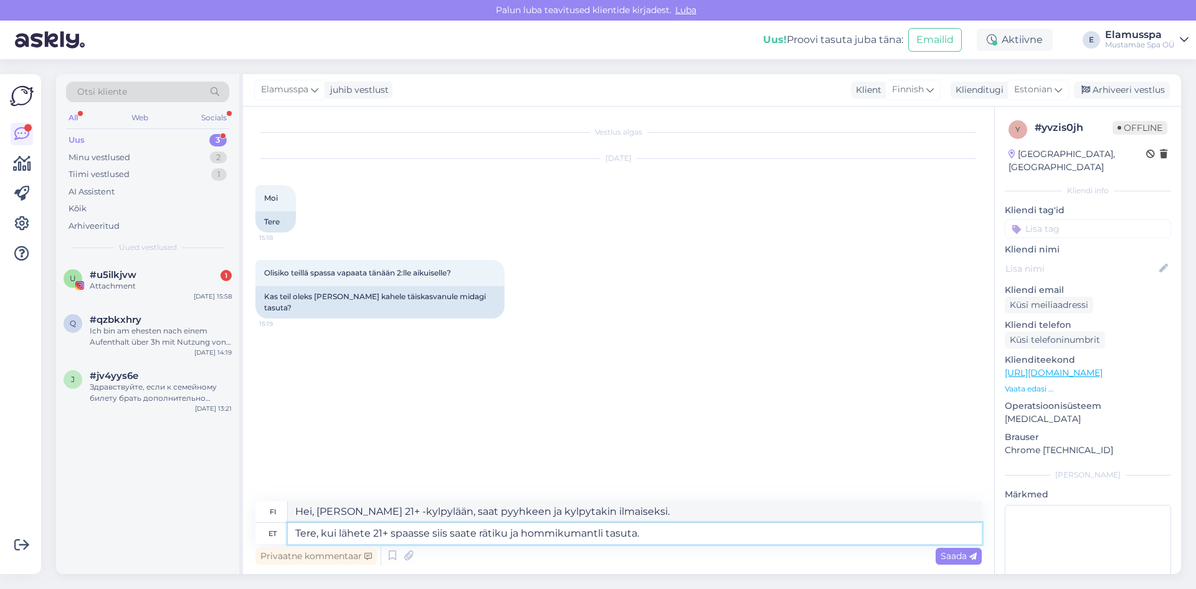
click at [652, 536] on textarea "Tere, kui lähete 21+ spaasse siis saate rätiku ja hommikumantli tasuta." at bounding box center [635, 533] width 694 height 21
type textarea "Tere, kui lähete 21+ spaasse siis saate rätiku ja hommikumantli tasuta."
click at [951, 553] on span "Saada" at bounding box center [959, 555] width 36 height 11
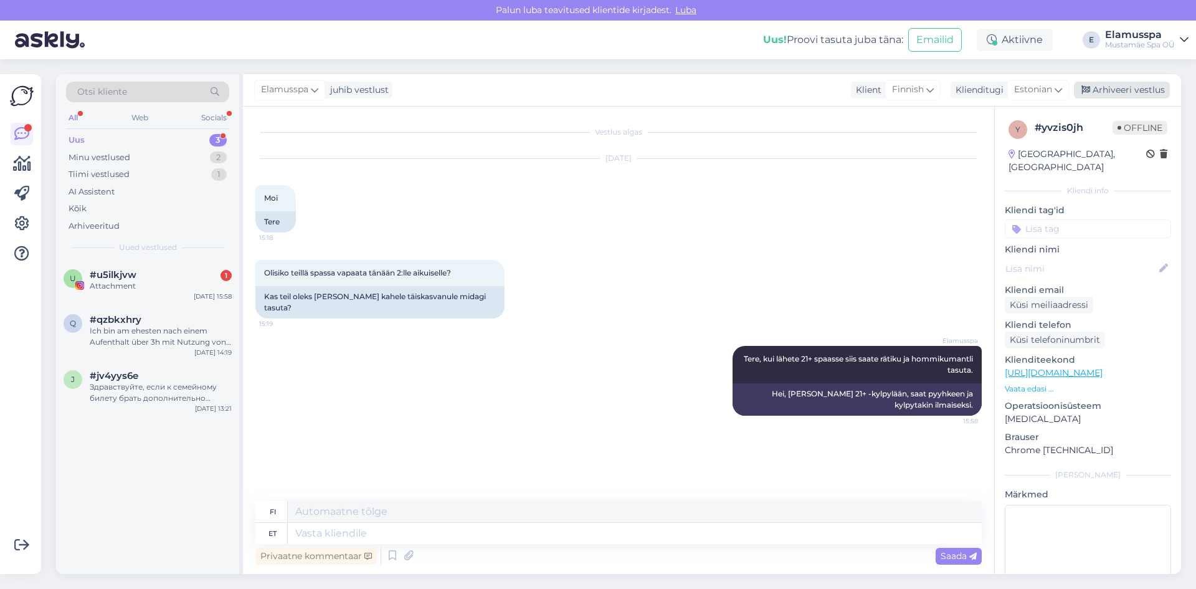
click at [1121, 89] on div "Arhiveeri vestlus" at bounding box center [1122, 90] width 96 height 17
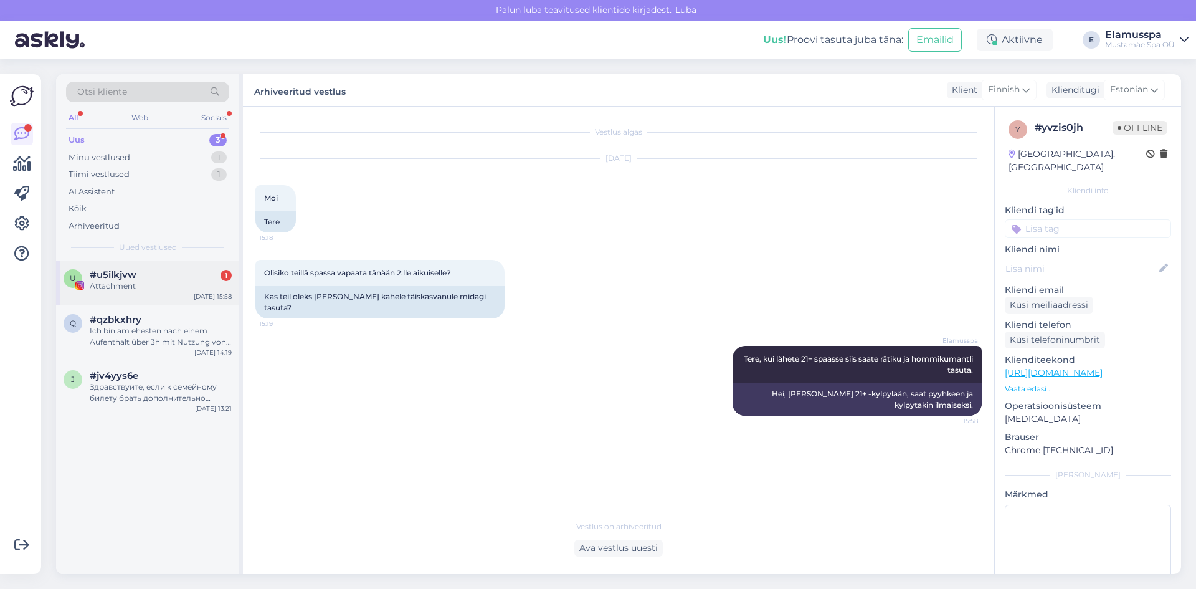
click at [169, 280] on div "Attachment" at bounding box center [161, 285] width 142 height 11
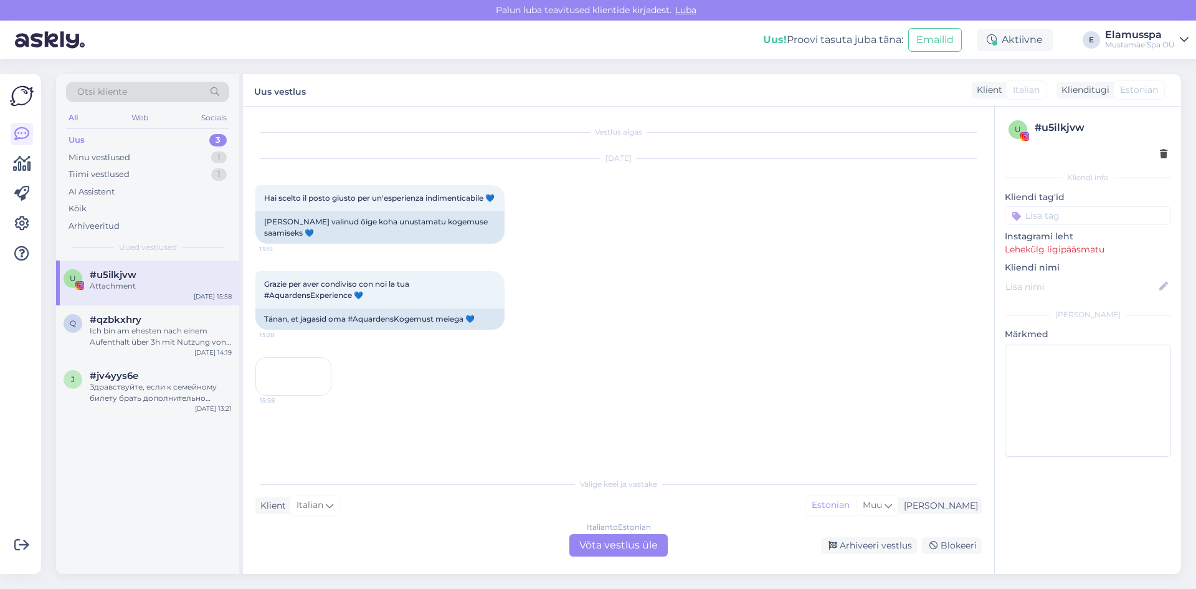
scroll to position [54, 0]
click at [260, 377] on div "15:58" at bounding box center [293, 376] width 76 height 39
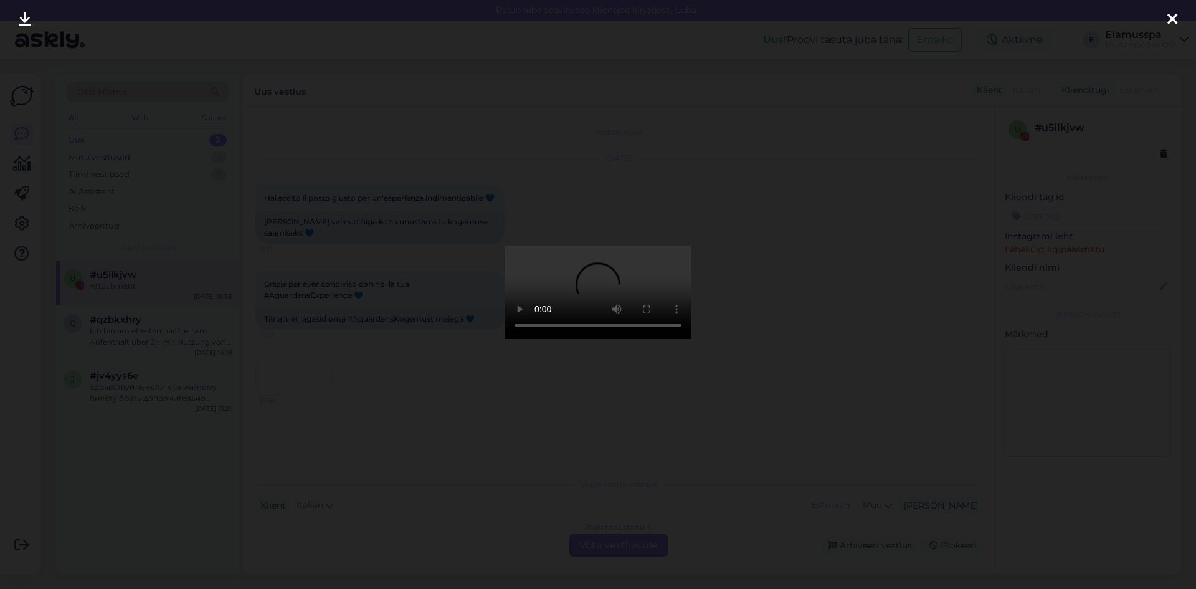
click at [336, 404] on div at bounding box center [598, 294] width 1196 height 589
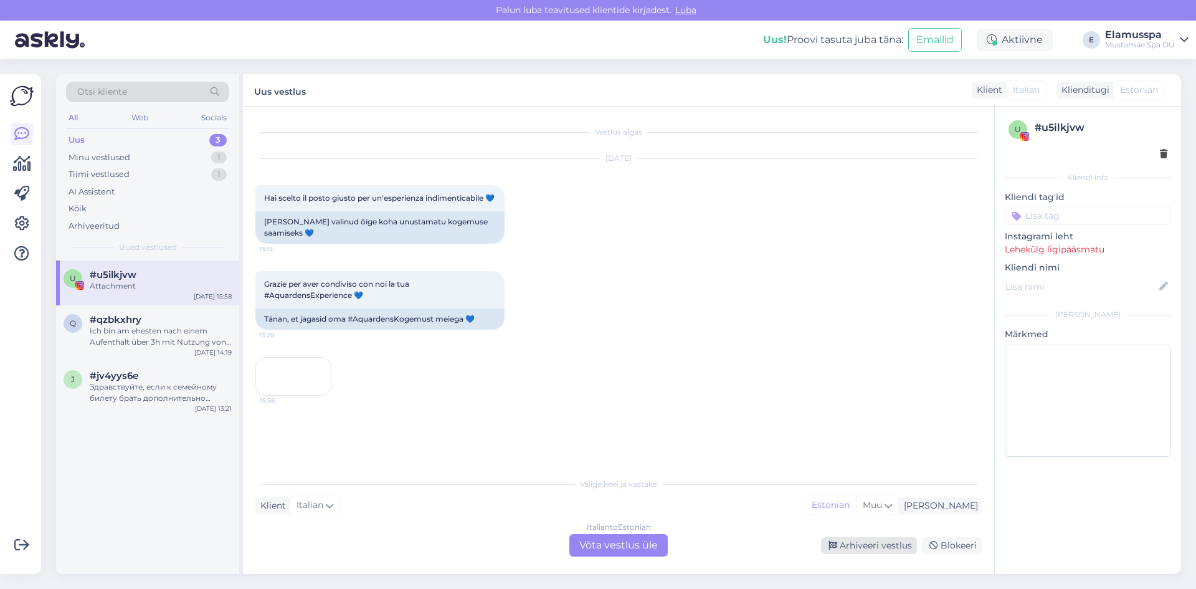
click at [863, 546] on div "Arhiveeri vestlus" at bounding box center [869, 545] width 96 height 17
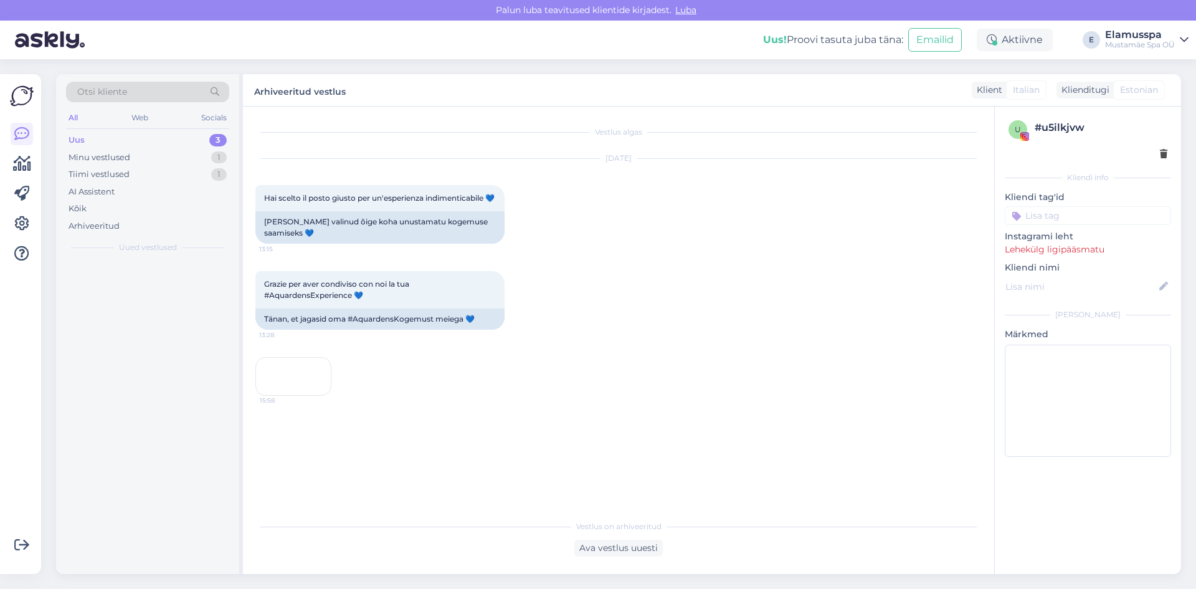
scroll to position [12, 0]
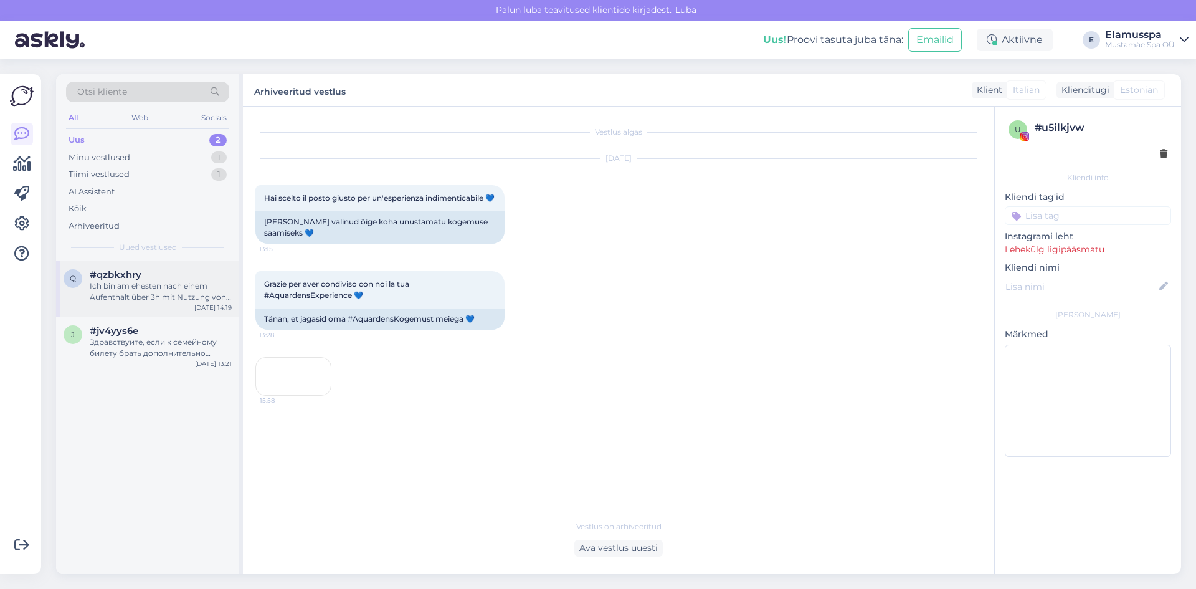
click at [156, 309] on div "q #qzbkxhry Ich bin am ehesten nach einem Aufenthalt über 3h mit Nutzung von Sa…" at bounding box center [147, 288] width 183 height 56
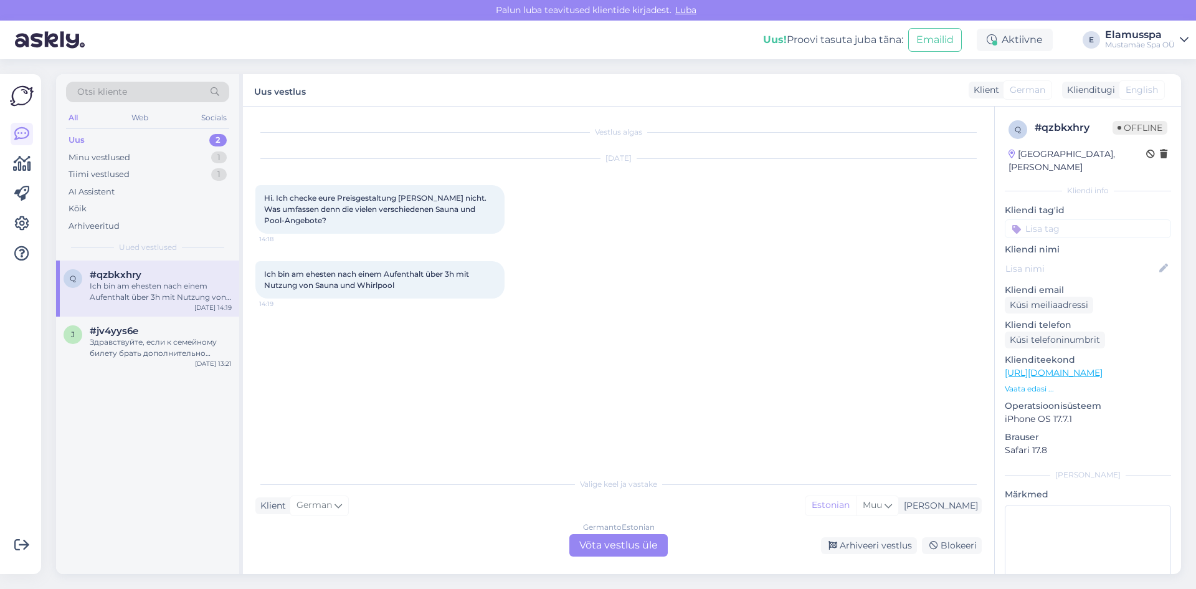
click at [614, 548] on div "German to Estonian Võta vestlus üle" at bounding box center [618, 545] width 98 height 22
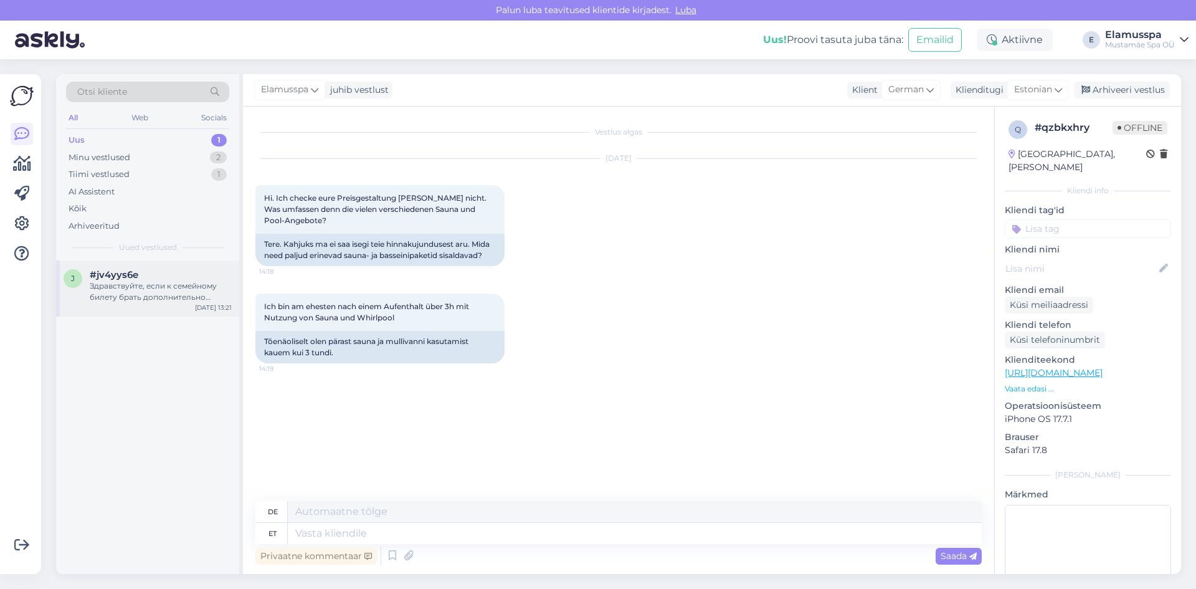
click at [168, 292] on div "Здравствуйте, если к семейному билету брать дополнительно детский, какая будет …" at bounding box center [161, 291] width 142 height 22
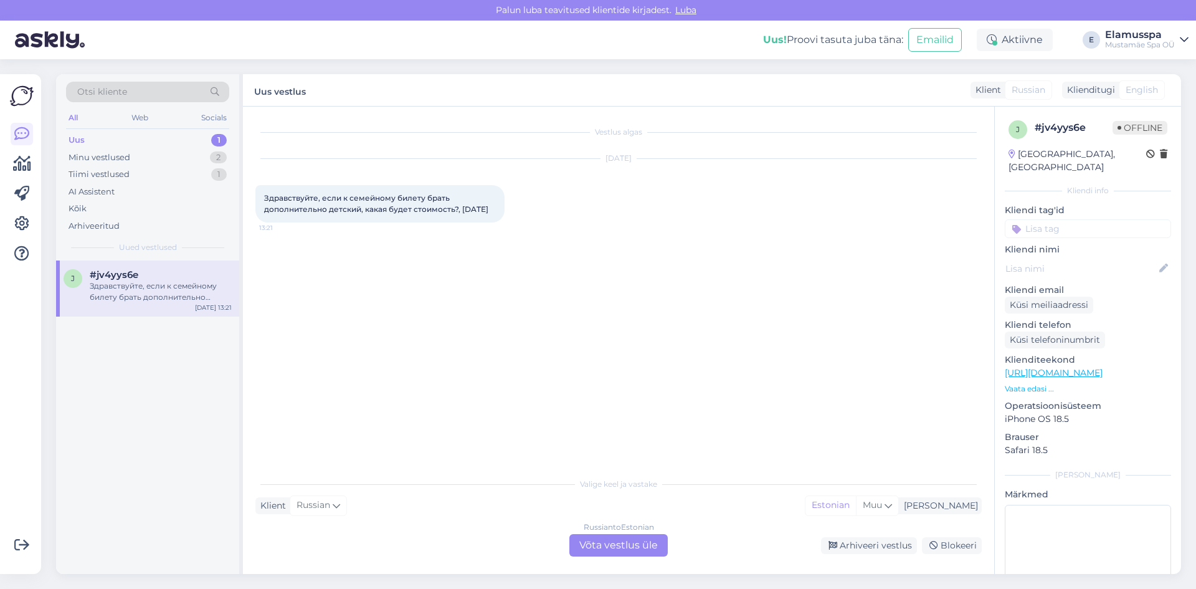
click at [660, 547] on div "Russian to Estonian Võta vestlus üle" at bounding box center [618, 545] width 98 height 22
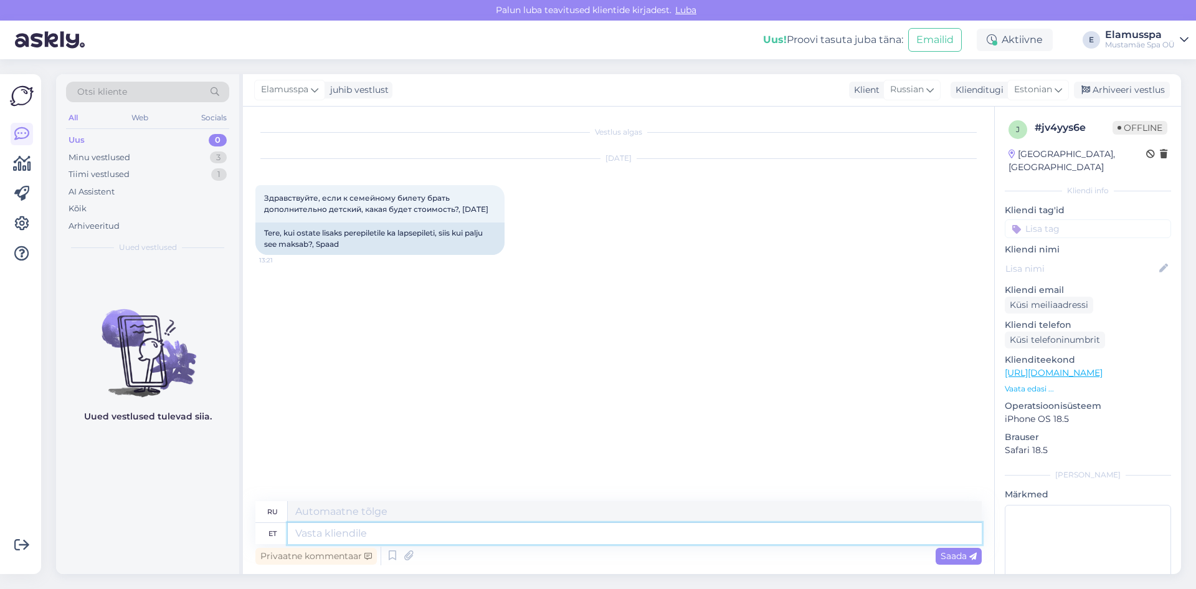
click at [489, 531] on textarea at bounding box center [635, 533] width 694 height 21
type textarea "Здравствуйте, з"
type textarea "Привет,"
type textarea "Здравствуйте, зави"
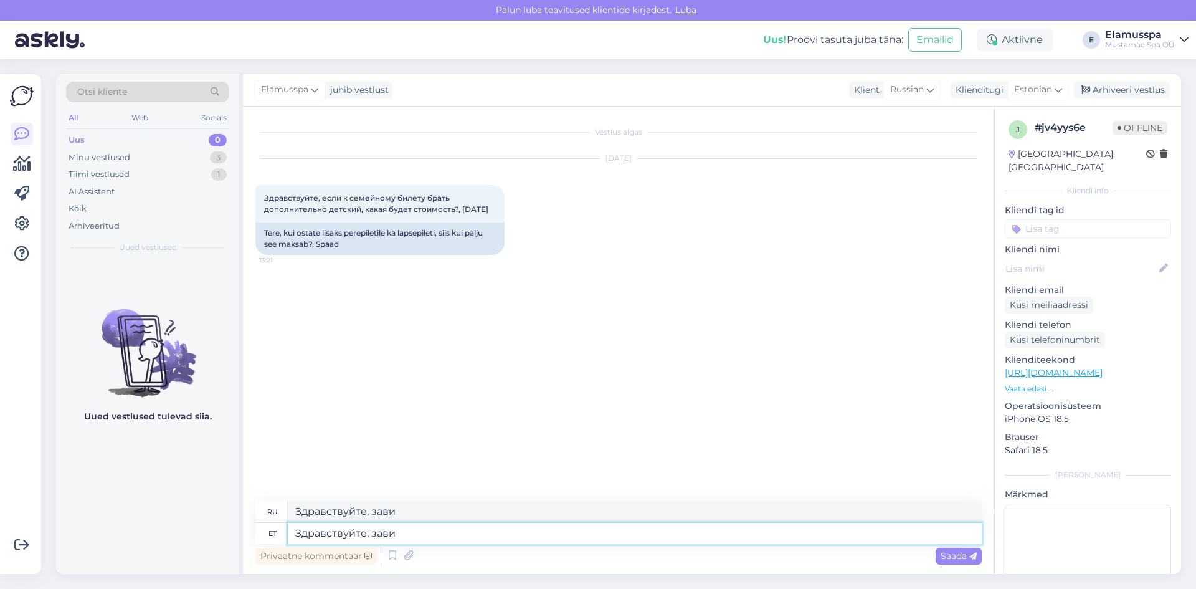
type textarea "Здравствуйте, зависит"
type textarea "Привет, это зависит"
type textarea "Здравствуйте, зависит"
click at [607, 462] on div "Vestlus algas [DATE] Здравствуйте, если к семейному билету брать дополнительно …" at bounding box center [624, 304] width 738 height 371
